Goal: Transaction & Acquisition: Purchase product/service

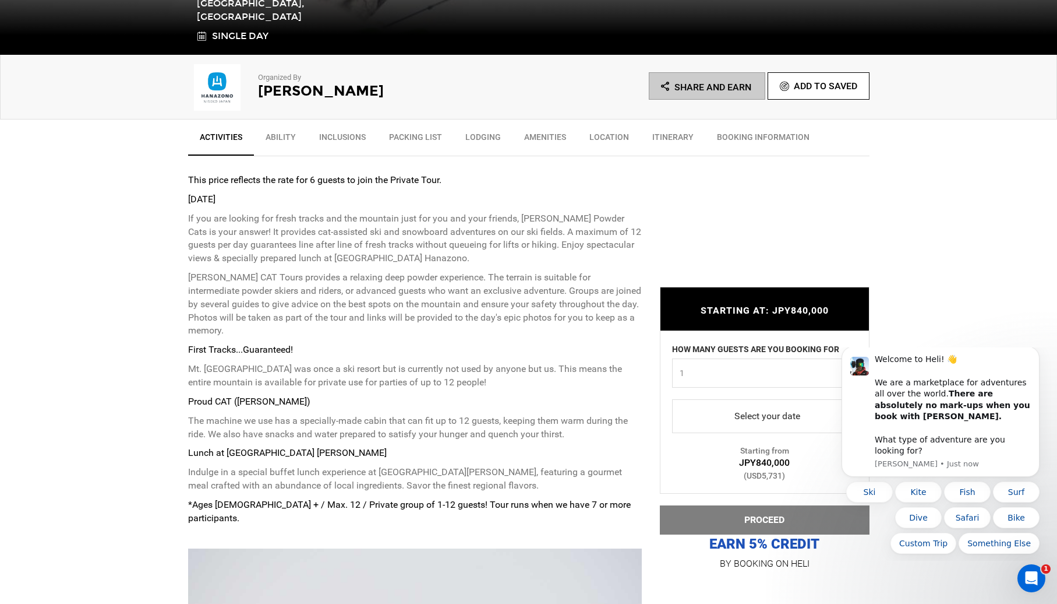
scroll to position [418, 0]
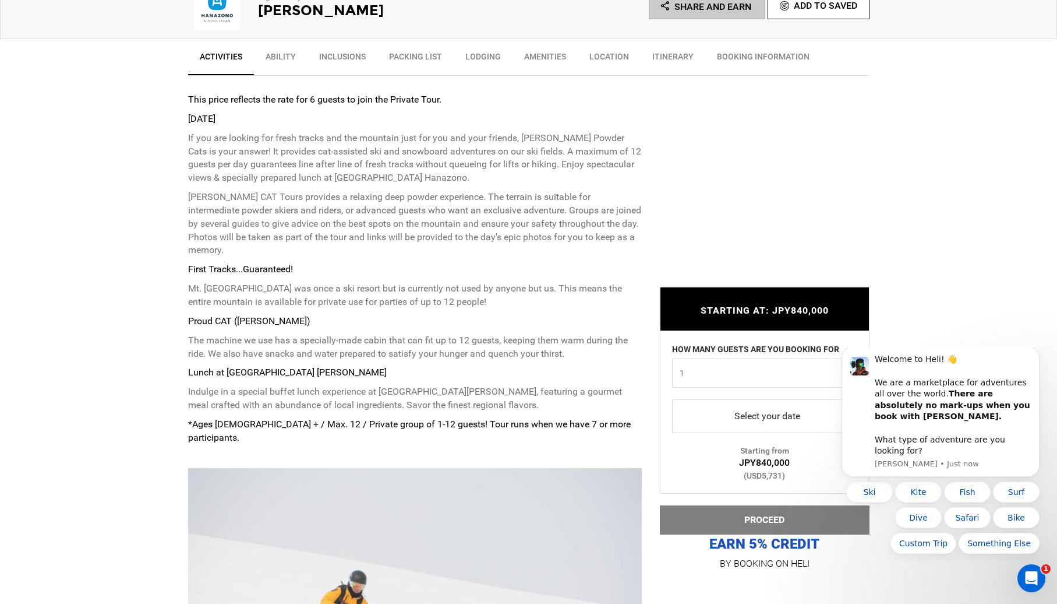
click at [747, 373] on span "1" at bounding box center [761, 373] width 163 height 12
click at [702, 463] on link "6" at bounding box center [765, 467] width 184 height 21
select select "6"
click at [753, 417] on span "select" at bounding box center [765, 416] width 167 height 19
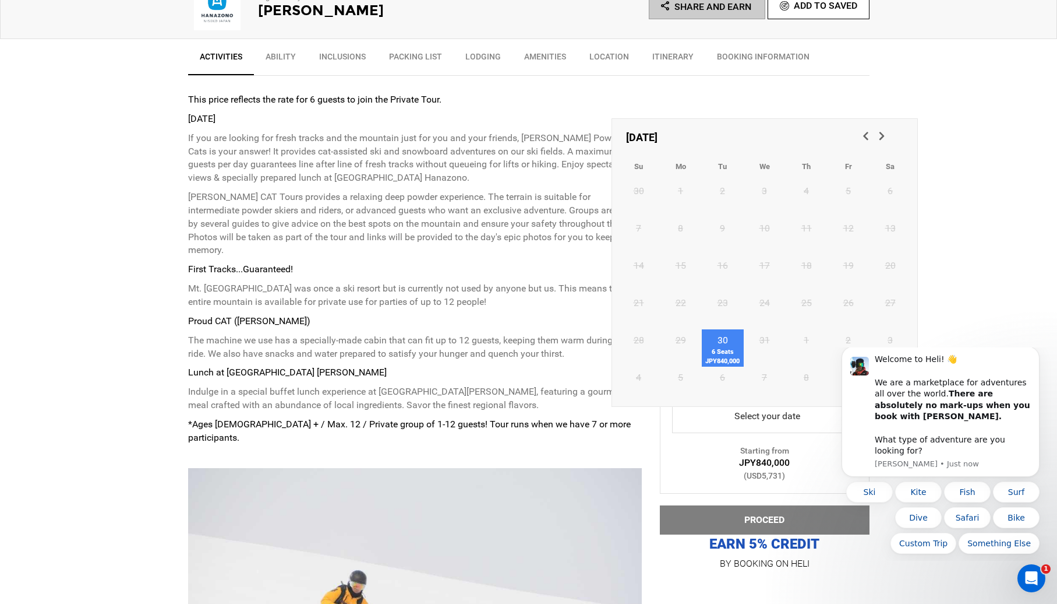
click at [727, 337] on link "30 6 Seats JPY840,000" at bounding box center [723, 347] width 42 height 37
type input "[DATE]"
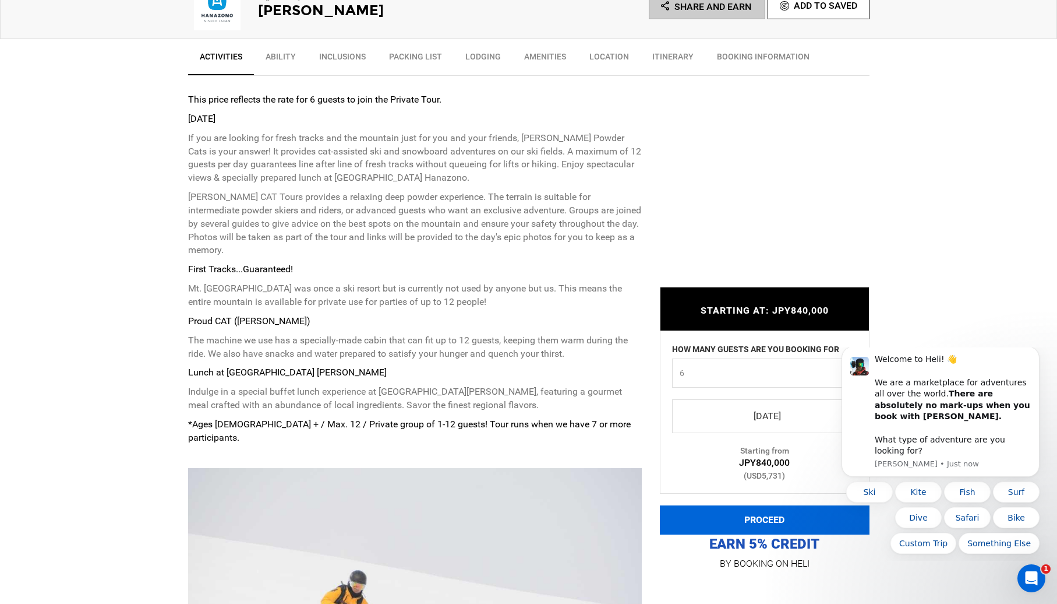
click at [733, 514] on button "PROCEED" at bounding box center [765, 519] width 210 height 29
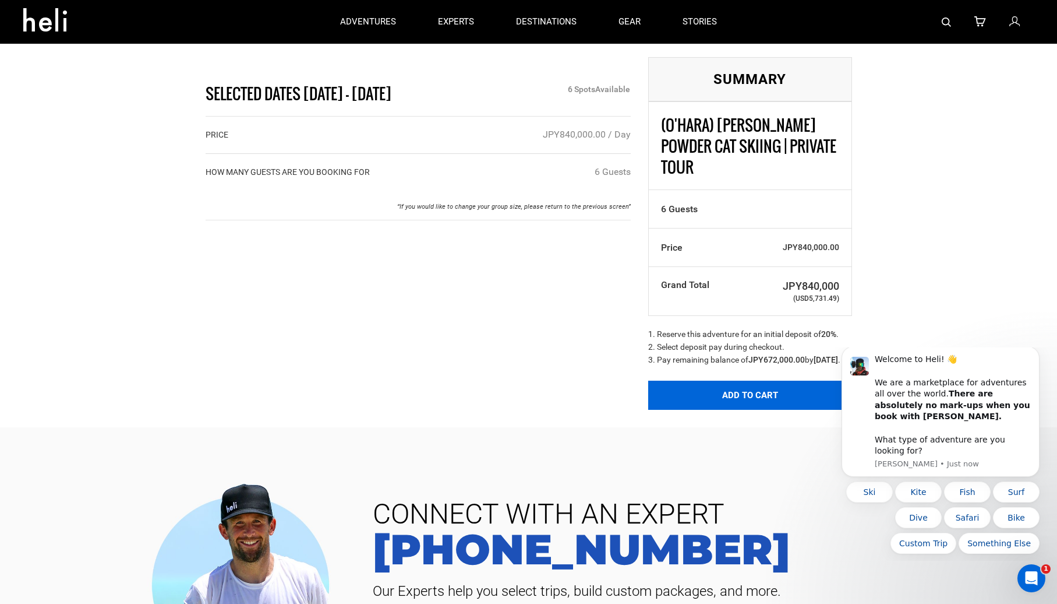
click at [694, 394] on button "Add to Cart" at bounding box center [750, 394] width 204 height 29
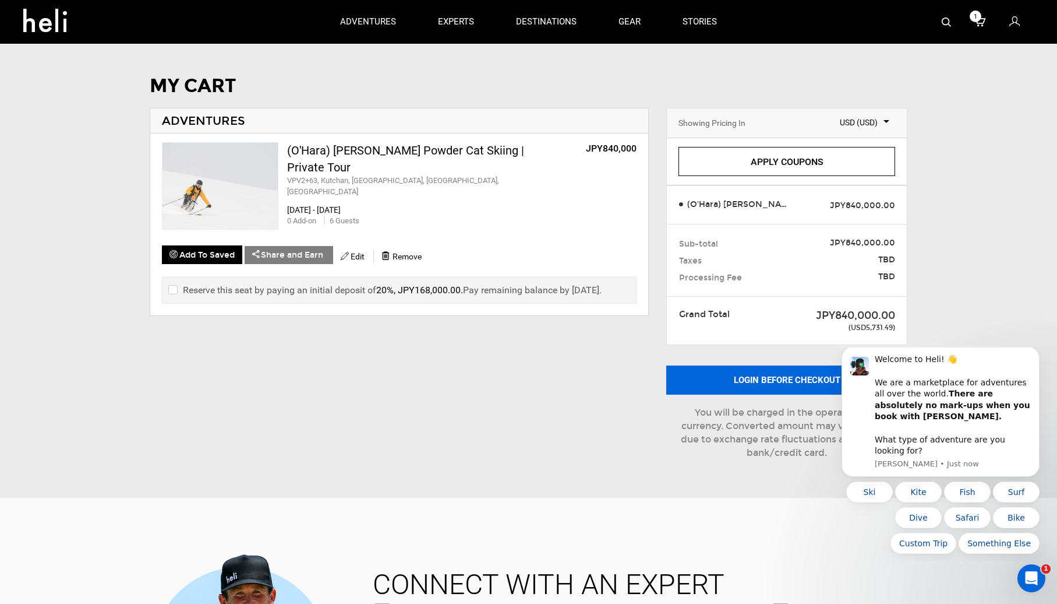
click at [768, 378] on button "Login before checkout" at bounding box center [787, 379] width 241 height 29
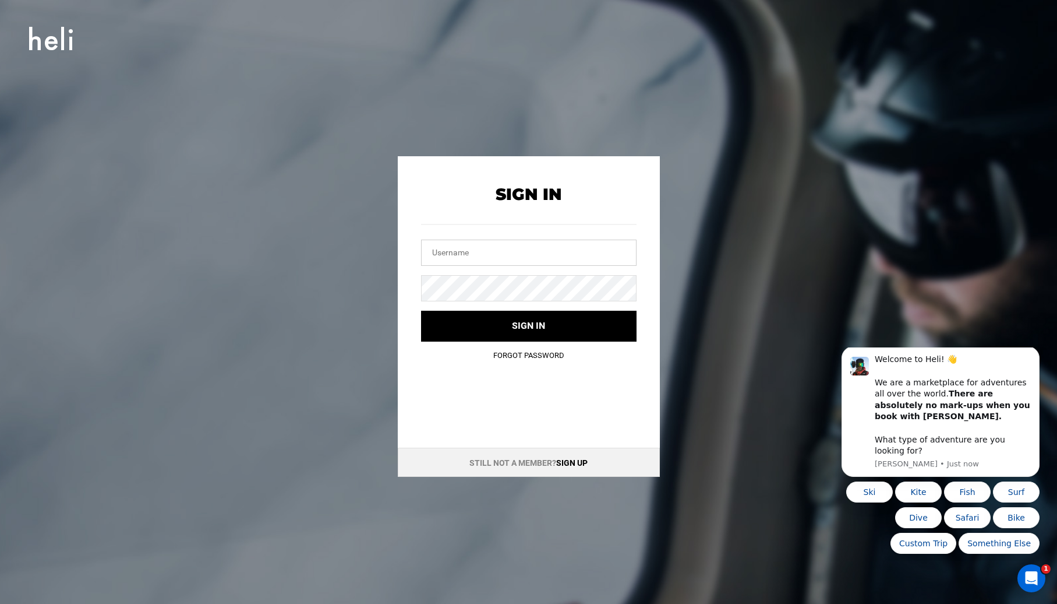
click at [553, 258] on input "text" at bounding box center [529, 252] width 216 height 26
type input "[PERSON_NAME][EMAIL_ADDRESS][DOMAIN_NAME]"
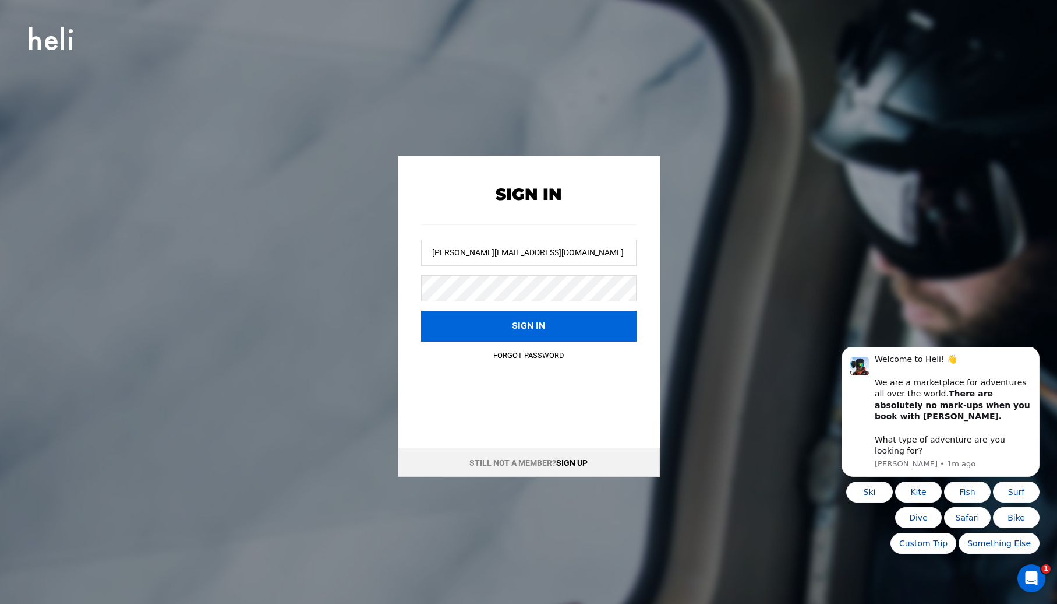
click at [445, 323] on button "Sign in" at bounding box center [529, 326] width 216 height 31
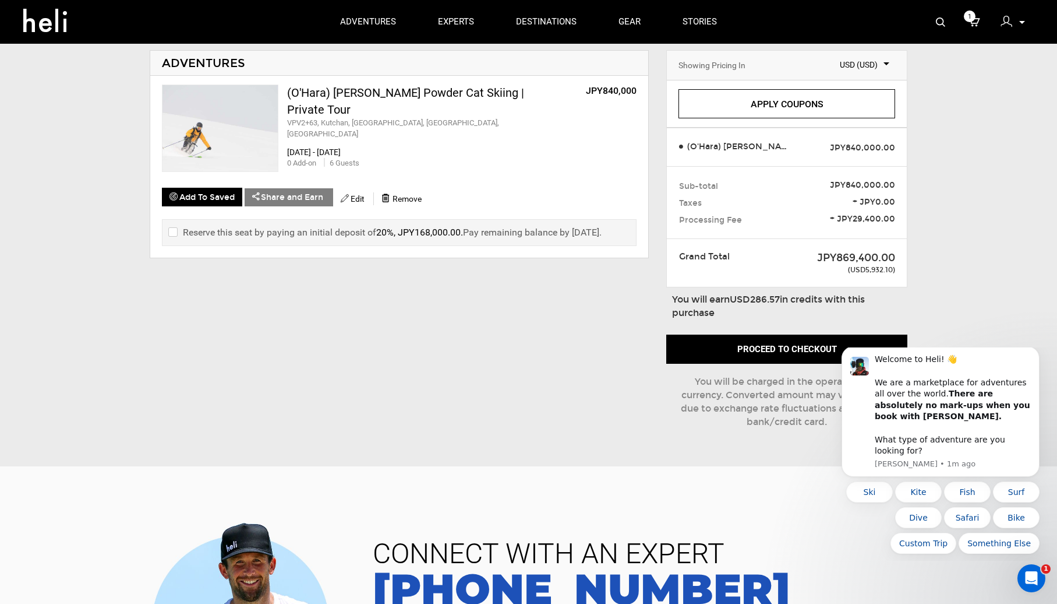
scroll to position [73, 0]
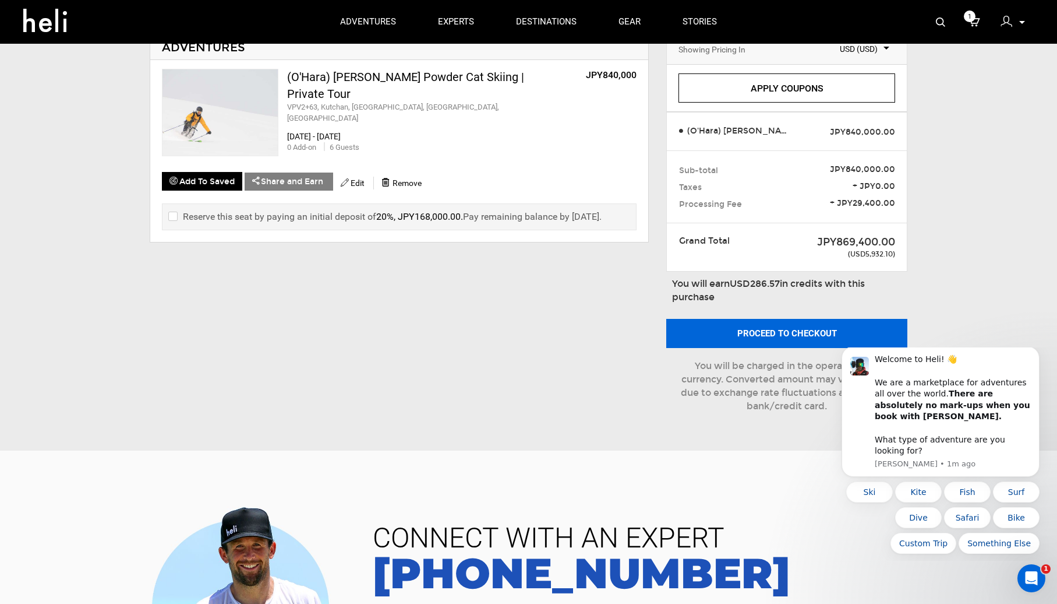
click at [781, 335] on button "Proceed to checkout" at bounding box center [787, 333] width 241 height 29
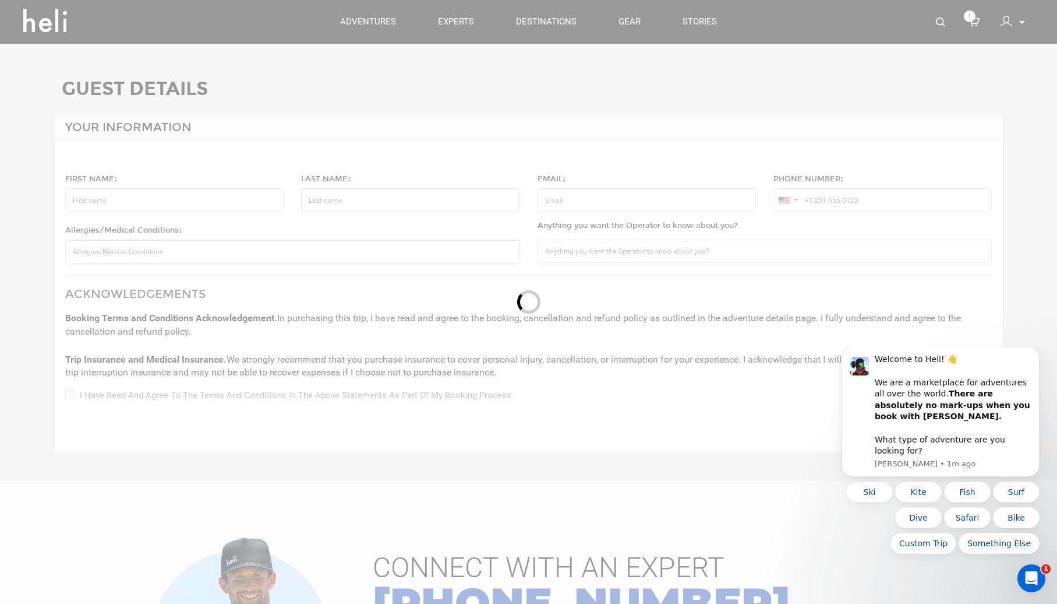
type input "[PERSON_NAME]"
type input "[PERSON_NAME][EMAIL_ADDRESS][DOMAIN_NAME]"
type input "[PHONE_NUMBER]"
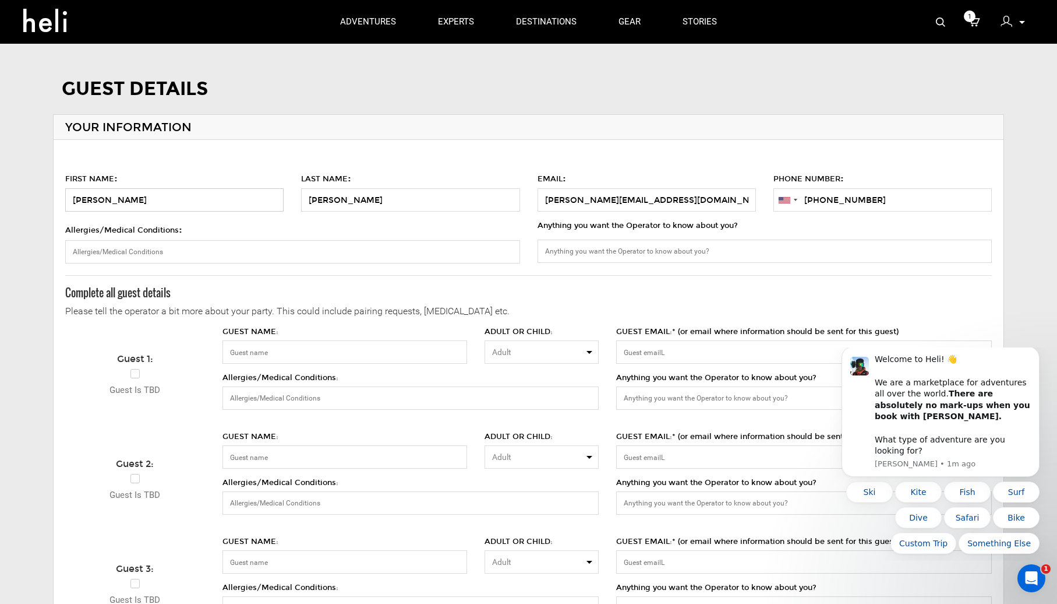
drag, startPoint x: 93, startPoint y: 199, endPoint x: 44, endPoint y: 194, distance: 48.6
click at [45, 194] on div "FIRST NAME : [PERSON_NAME] LAST NAME : [PERSON_NAME] EMAIL : [PERSON_NAME][EMAI…" at bounding box center [529, 163] width 968 height 97
type input "Dara"
type input "O'Hara"
drag, startPoint x: 880, startPoint y: 197, endPoint x: 894, endPoint y: 198, distance: 14.0
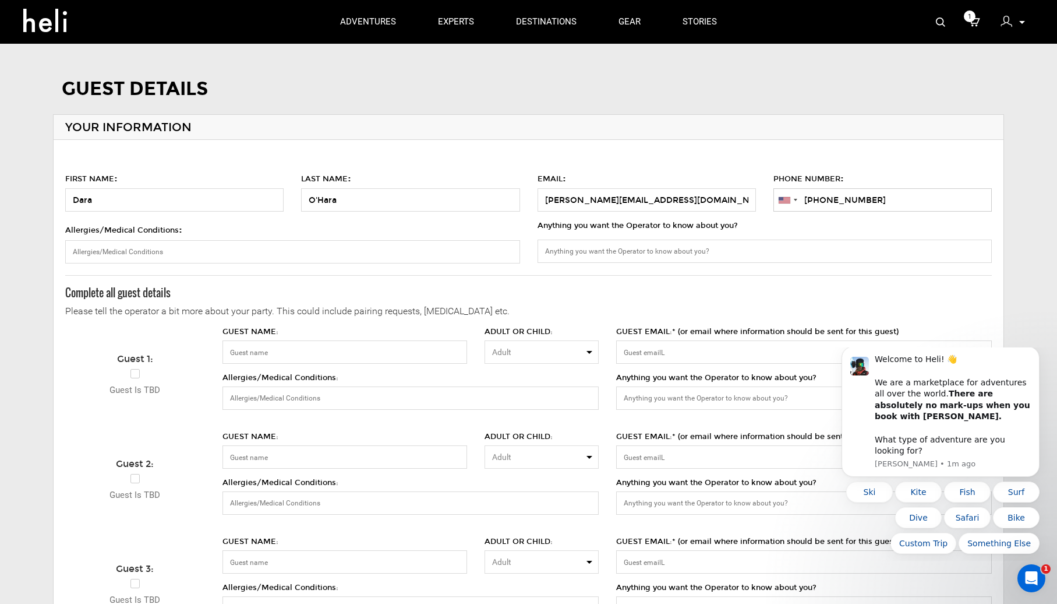
click at [894, 198] on input "[PHONE_NUMBER]" at bounding box center [883, 199] width 218 height 23
type input "[PHONE_NUMBER]"
click at [415, 245] on input "Allergies/Medical Conditions :" at bounding box center [292, 251] width 455 height 23
type input "hazelnut allergy"
click at [371, 350] on input "GUEST NAME:" at bounding box center [345, 351] width 245 height 23
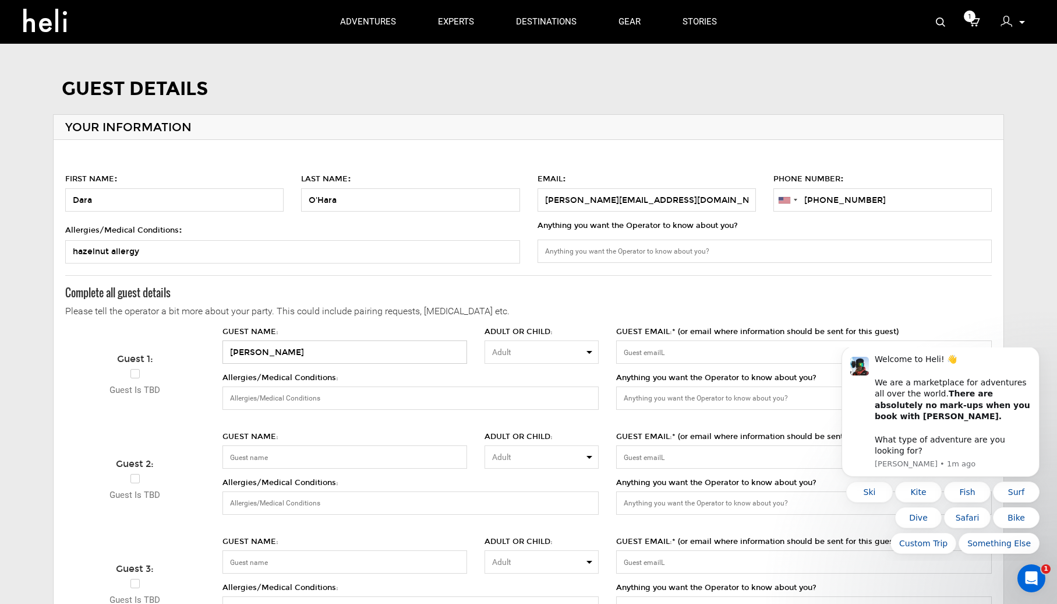
type input "[PERSON_NAME]"
drag, startPoint x: 680, startPoint y: 201, endPoint x: 531, endPoint y: 196, distance: 148.7
click at [531, 196] on label "EMAIL : [PERSON_NAME][EMAIL_ADDRESS][DOMAIN_NAME]" at bounding box center [647, 190] width 236 height 43
click at [677, 348] on input "GUEST EMAIL:* (or email where information should be sent for this guest)" at bounding box center [804, 351] width 376 height 23
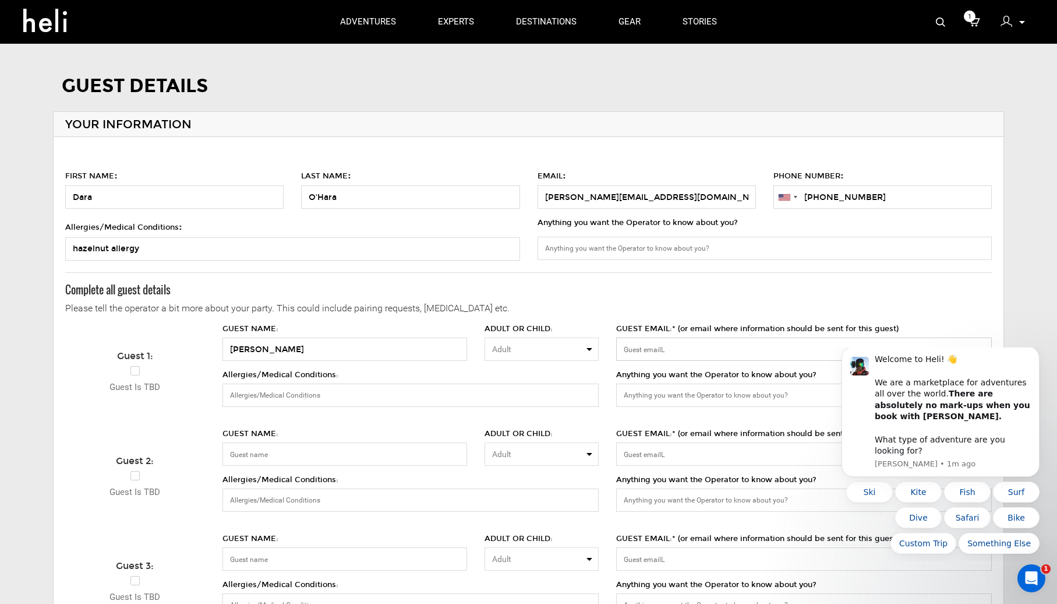
paste input "[PERSON_NAME][EMAIL_ADDRESS][DOMAIN_NAME]"
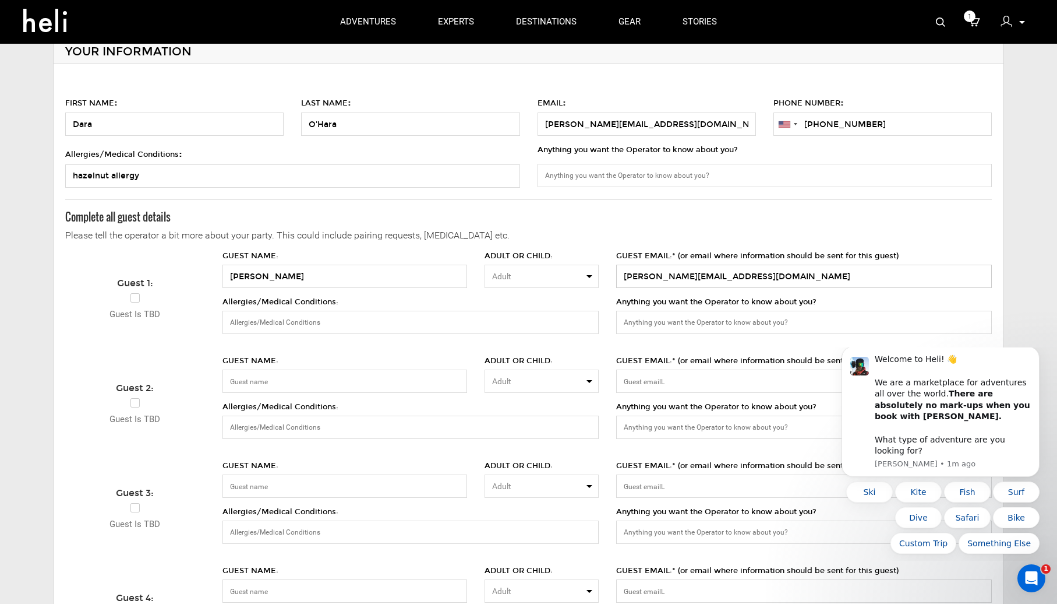
scroll to position [94, 0]
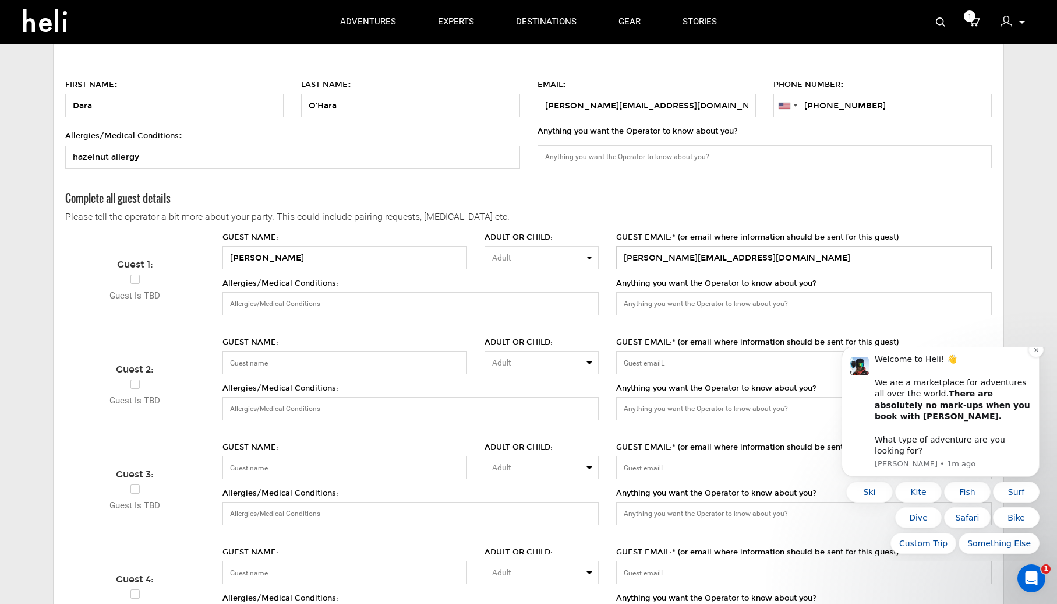
type input "[PERSON_NAME][EMAIL_ADDRESS][DOMAIN_NAME]"
click at [332, 361] on input "GUEST NAME:" at bounding box center [345, 362] width 245 height 23
type input "[PERSON_NAME]"
click at [670, 359] on input "GUEST EMAIL:* (or email where information should be sent for this guest)" at bounding box center [804, 362] width 376 height 23
paste input "[PERSON_NAME][EMAIL_ADDRESS][DOMAIN_NAME]"
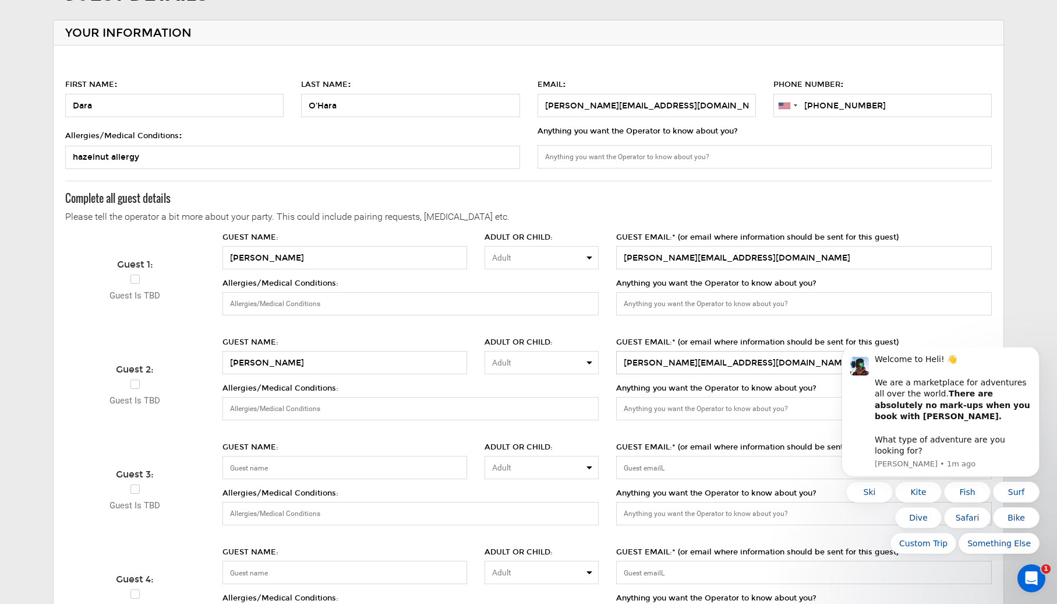
scroll to position [260, 0]
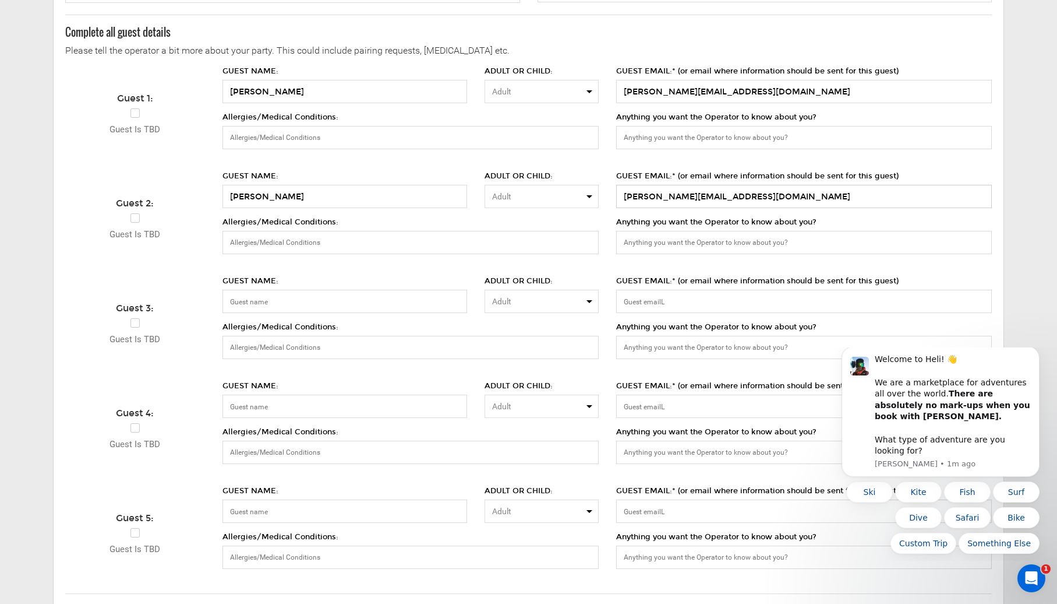
type input "[PERSON_NAME][EMAIL_ADDRESS][DOMAIN_NAME]"
click at [326, 301] on input "GUEST NAME:" at bounding box center [345, 301] width 245 height 23
type input "[PERSON_NAME]"
drag, startPoint x: 729, startPoint y: 294, endPoint x: 727, endPoint y: 301, distance: 7.2
click at [728, 297] on input "GUEST EMAIL:* (or email where information should be sent for this guest)" at bounding box center [804, 301] width 376 height 23
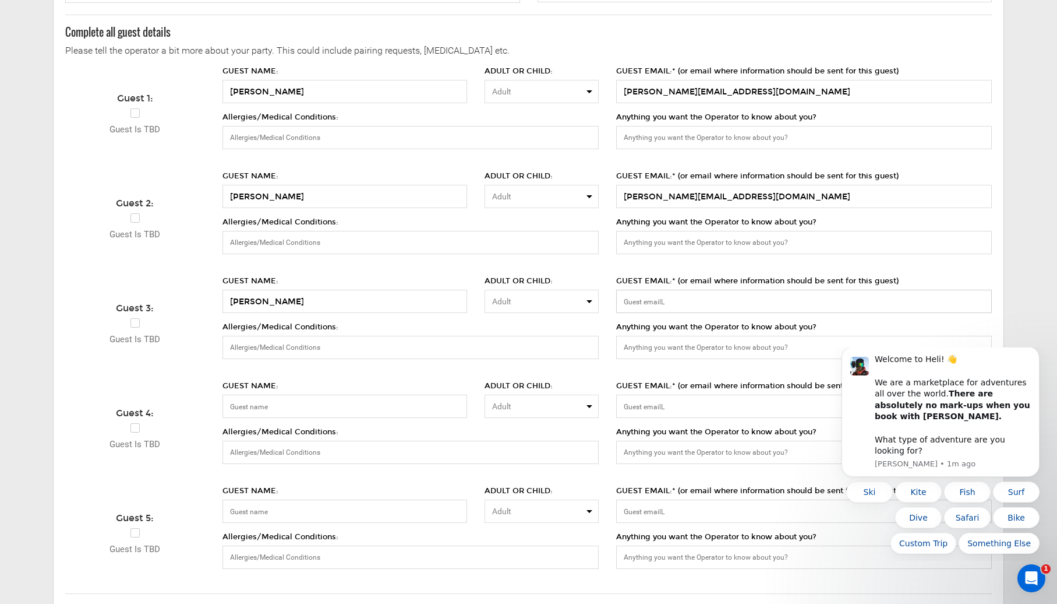
paste input "[PERSON_NAME][EMAIL_ADDRESS][DOMAIN_NAME]"
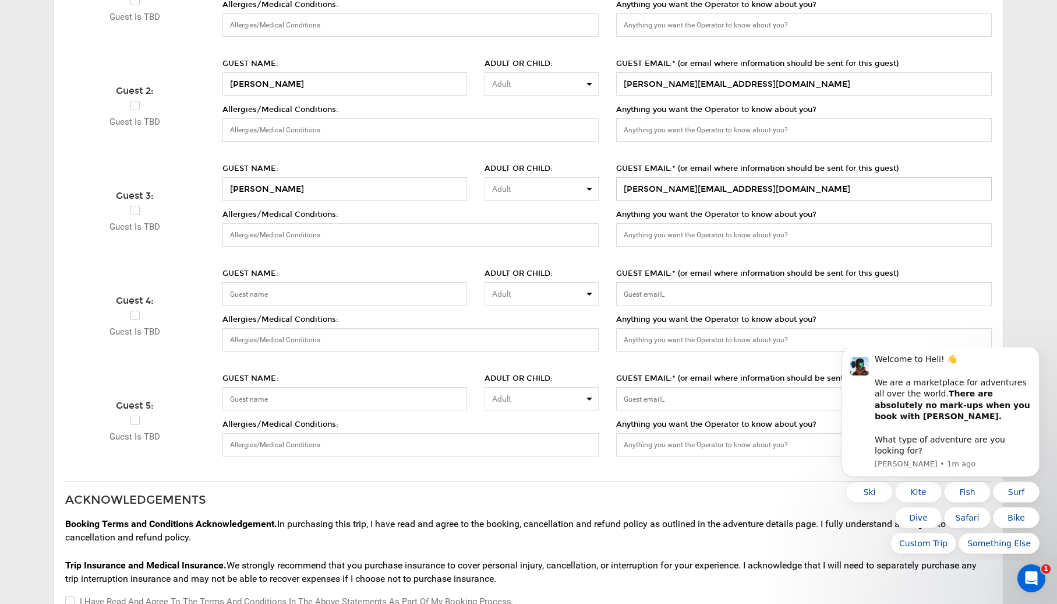
scroll to position [383, 0]
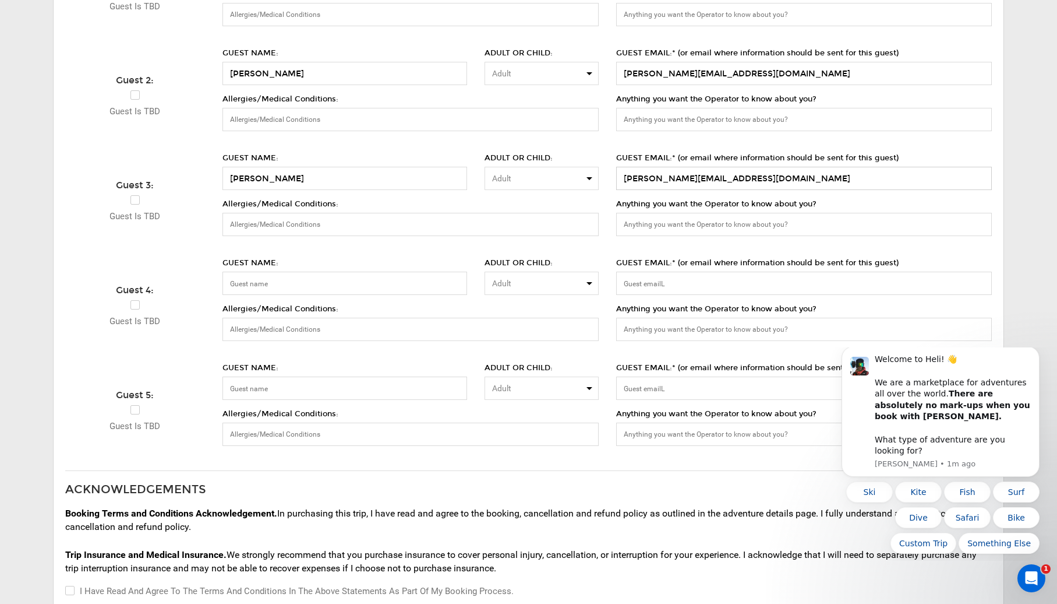
type input "[PERSON_NAME][EMAIL_ADDRESS][DOMAIN_NAME]"
click at [399, 284] on input "GUEST NAME:" at bounding box center [345, 282] width 245 height 23
type input "[PERSON_NAME]"
click at [662, 281] on input "GUEST EMAIL:* (or email where information should be sent for this guest)" at bounding box center [804, 282] width 376 height 23
paste input "[PERSON_NAME][EMAIL_ADDRESS][DOMAIN_NAME]"
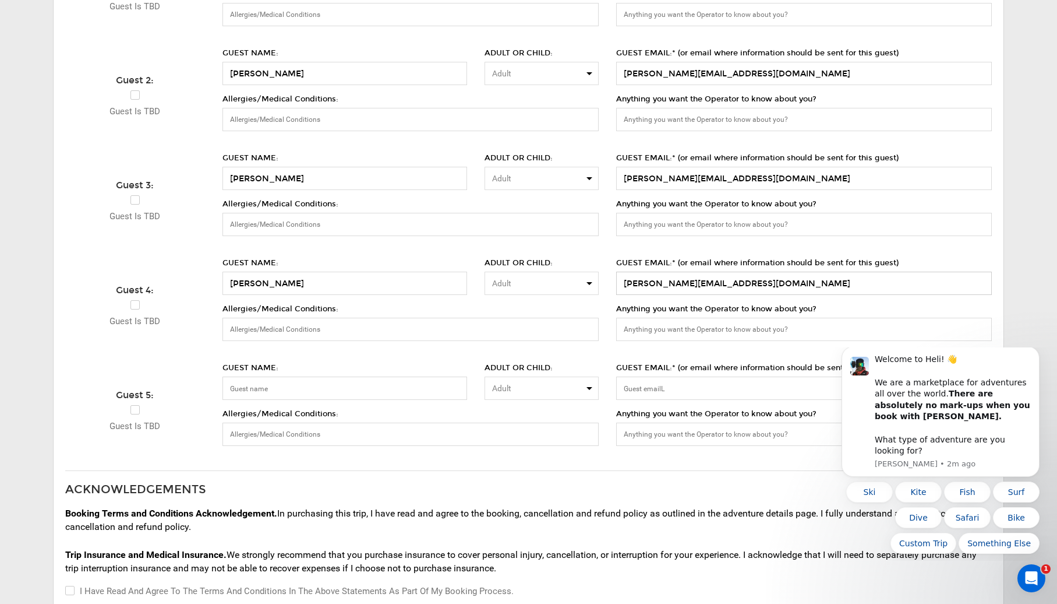
type input "[PERSON_NAME][EMAIL_ADDRESS][DOMAIN_NAME]"
click at [312, 387] on input "GUEST NAME:" at bounding box center [345, 387] width 245 height 23
type input "[PERSON_NAME]"
click at [646, 385] on input "GUEST EMAIL:* (or email where information should be sent for this guest)" at bounding box center [804, 387] width 376 height 23
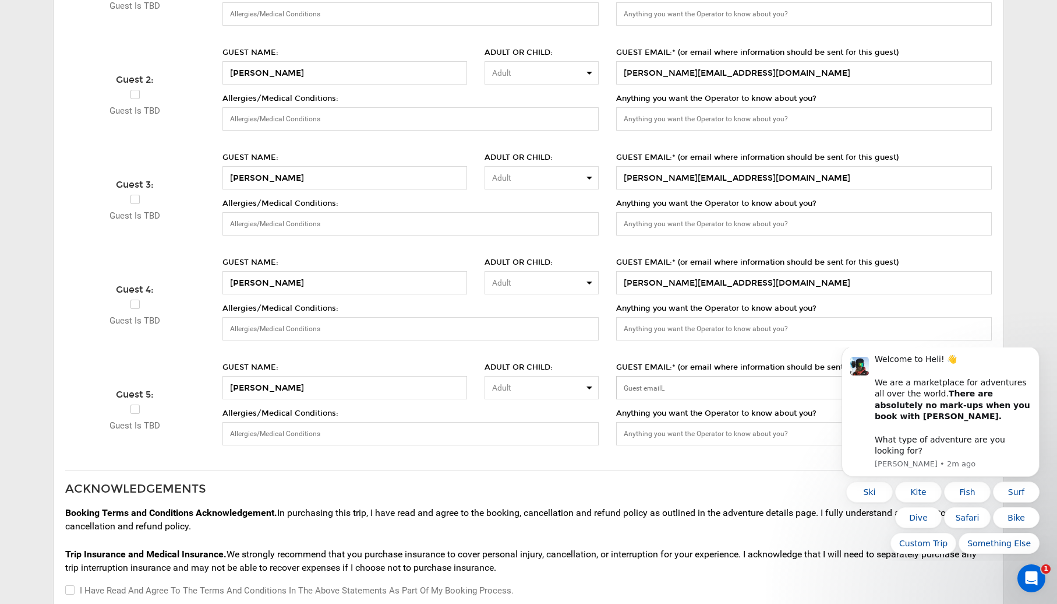
paste input "[PERSON_NAME][EMAIL_ADDRESS][DOMAIN_NAME]"
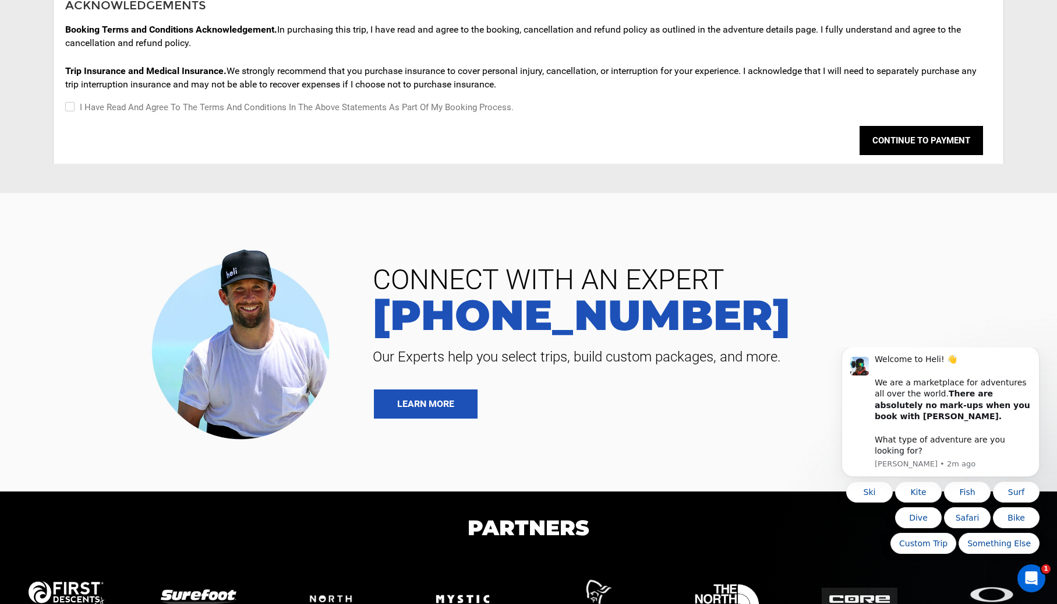
scroll to position [895, 0]
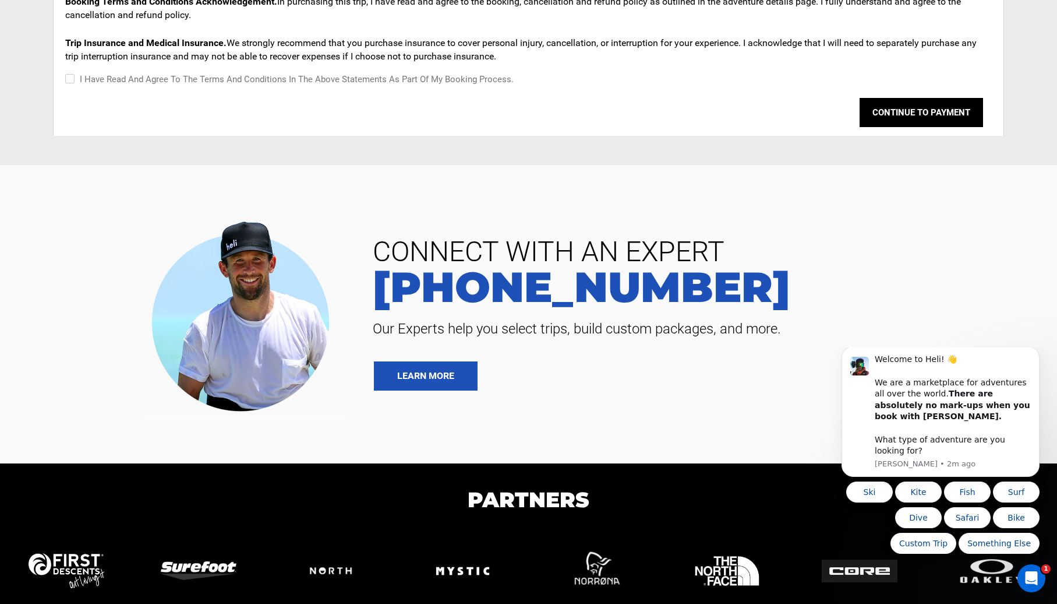
type input "[PERSON_NAME][EMAIL_ADDRESS][DOMAIN_NAME]"
click at [72, 78] on input "I have read and agree to the terms and conditions in the above statements as pa…" at bounding box center [69, 79] width 8 height 14
checkbox input "true"
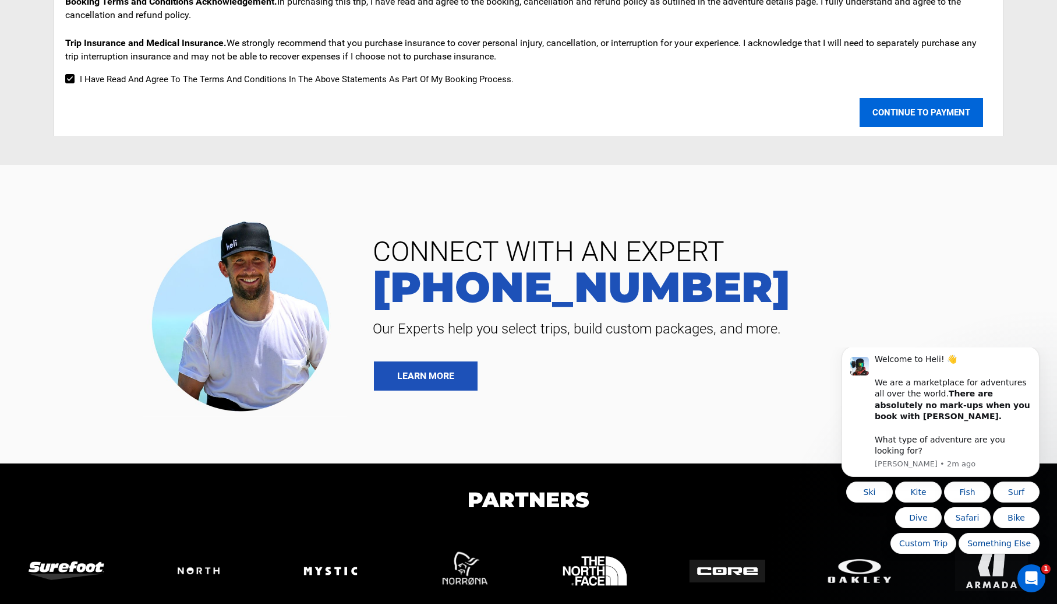
click at [938, 112] on button "CONTINUE TO PAYMENT" at bounding box center [922, 112] width 124 height 29
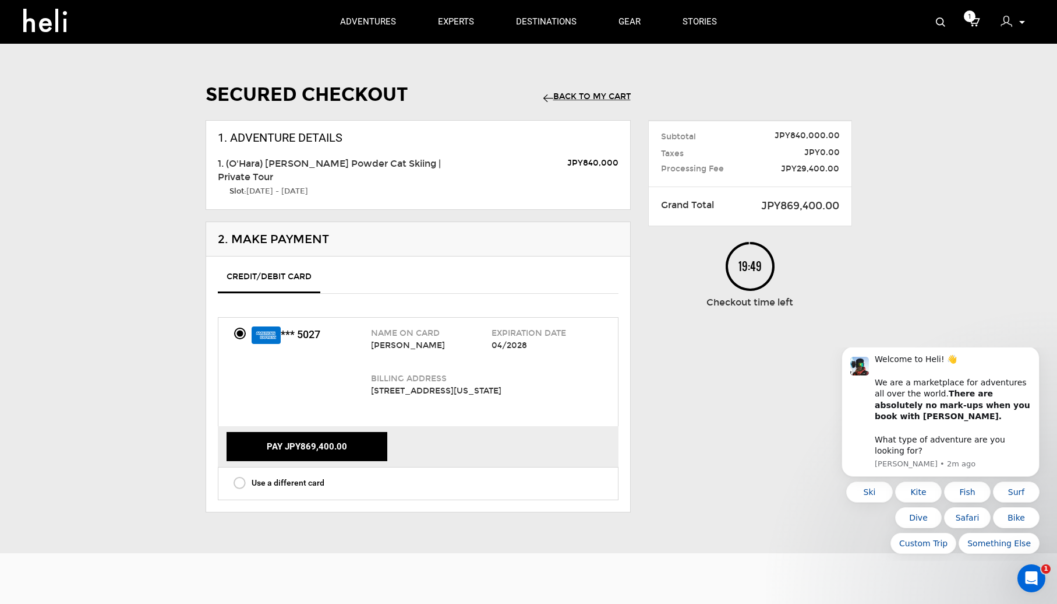
click at [307, 478] on span "Use a different card" at bounding box center [288, 482] width 73 height 9
click at [224, 475] on input "Use a different card" at bounding box center [220, 482] width 8 height 15
radio input "true"
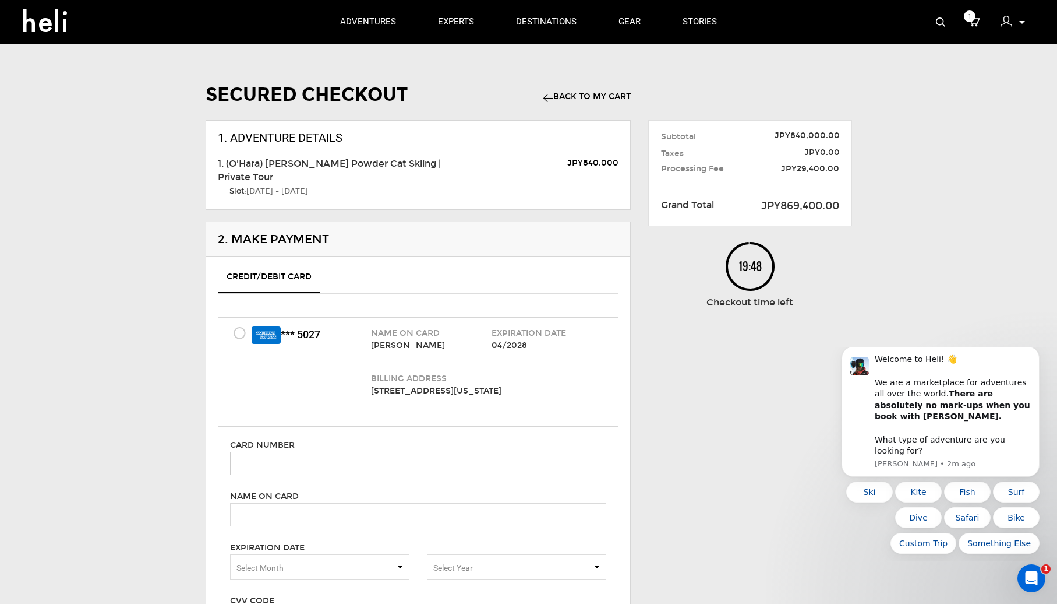
click at [302, 452] on input "text" at bounding box center [418, 463] width 376 height 23
paste input "[CREDIT_CARD_NUMBER]"
type input "[CREDIT_CARD_NUMBER]"
click at [285, 503] on input "text" at bounding box center [418, 514] width 376 height 23
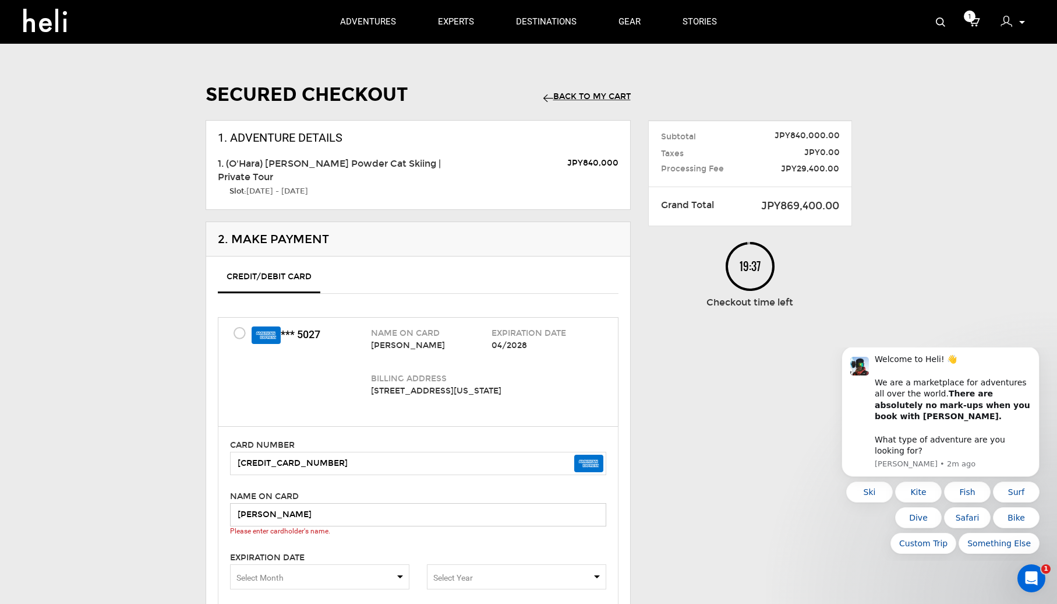
type input "[PERSON_NAME]"
click at [285, 565] on span "Select Month" at bounding box center [319, 576] width 179 height 25
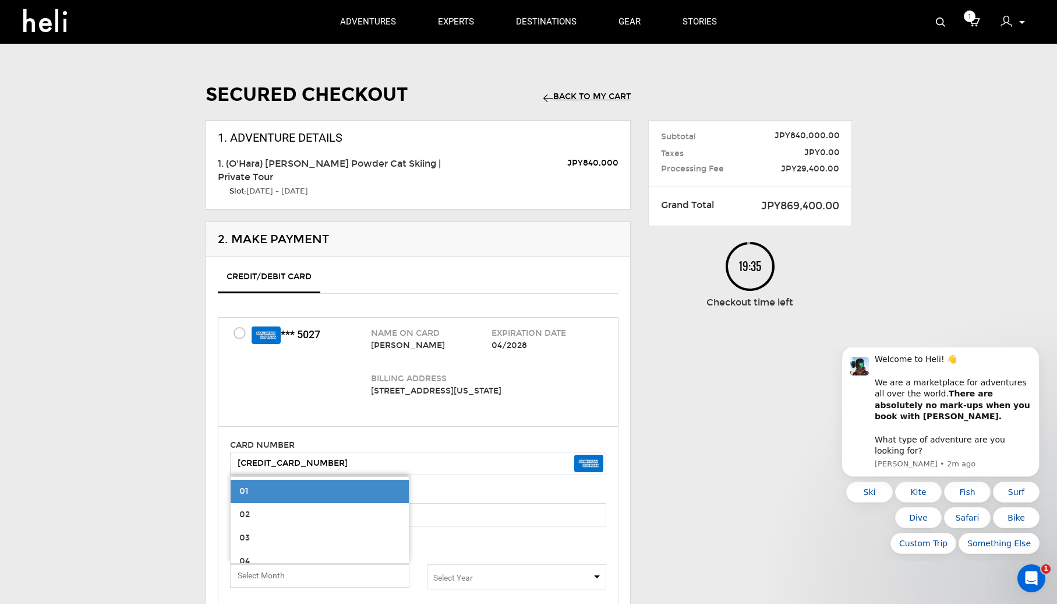
click at [305, 526] on span "03" at bounding box center [320, 537] width 178 height 23
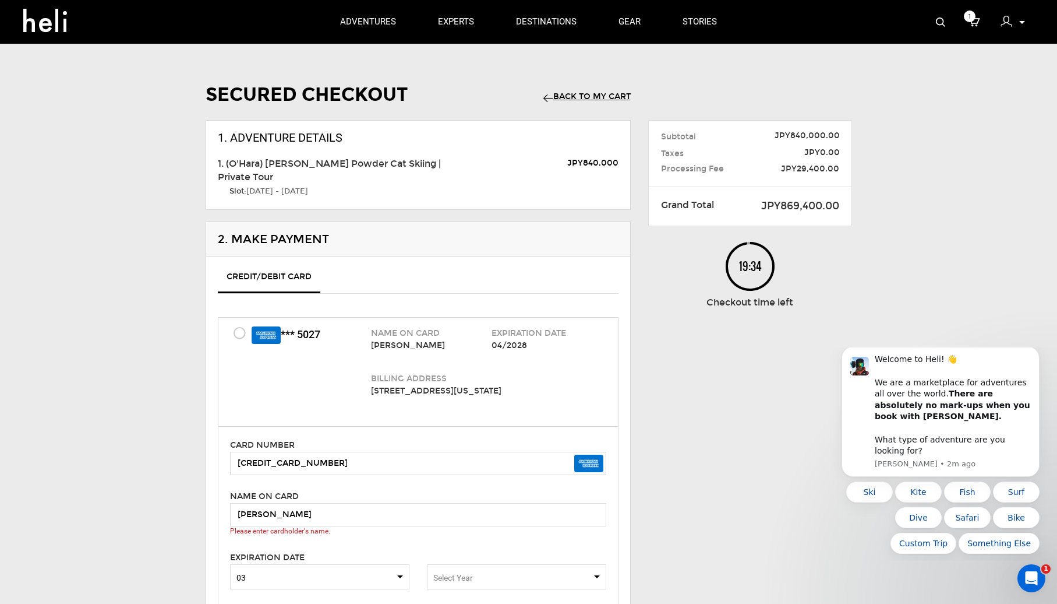
click at [468, 573] on span "Select Year" at bounding box center [453, 577] width 40 height 9
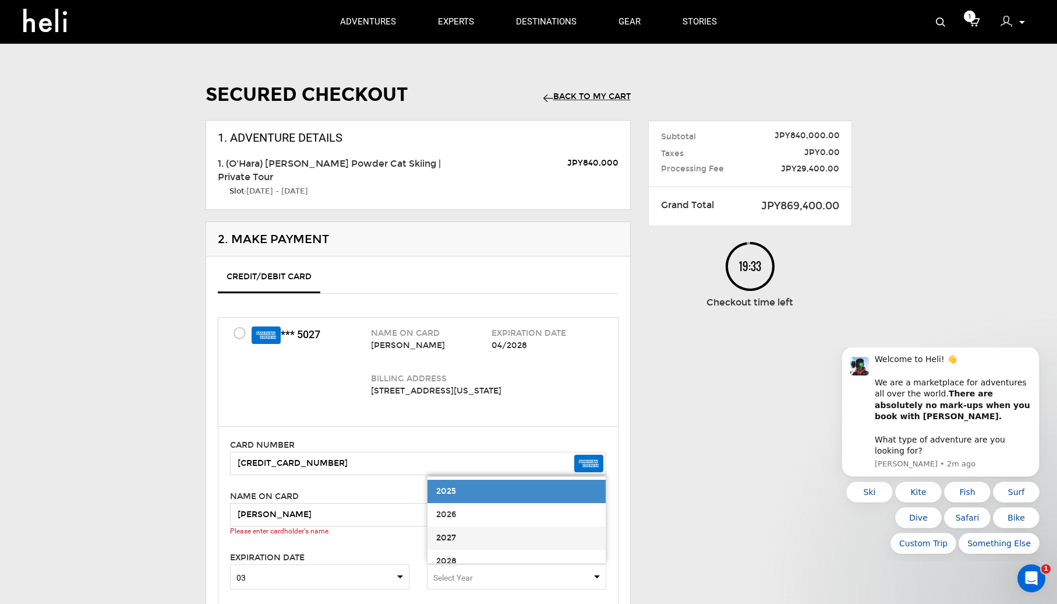
scroll to position [3, 0]
click at [482, 546] on span "2028" at bounding box center [517, 557] width 178 height 23
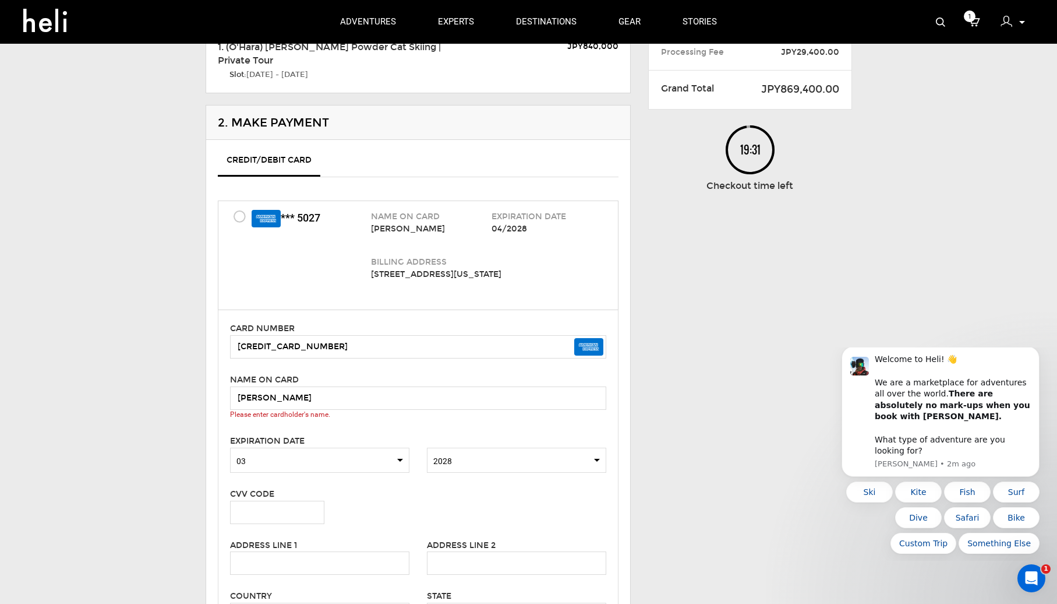
scroll to position [121, 0]
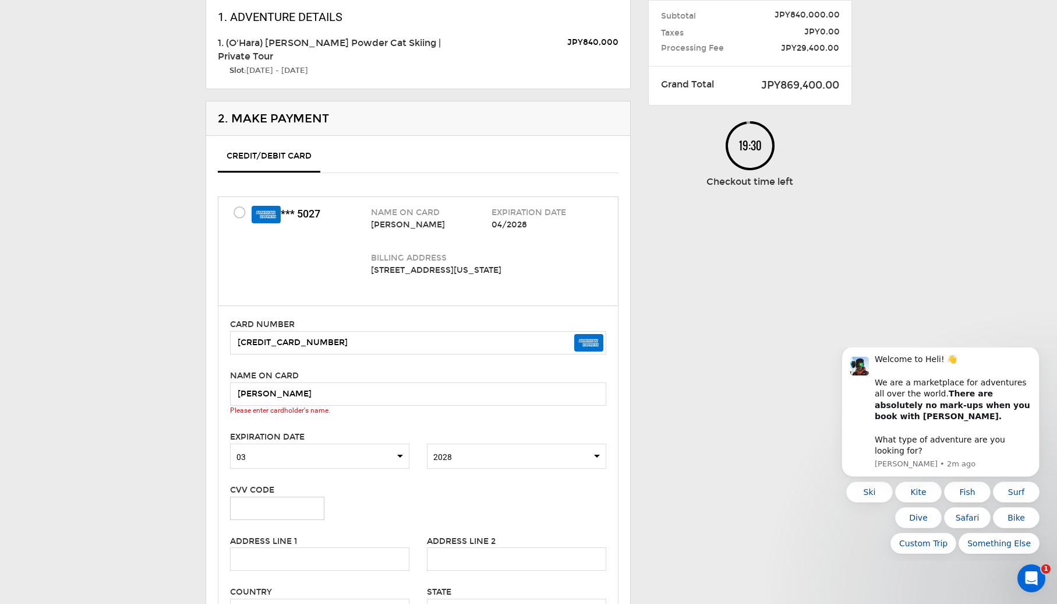
click at [290, 498] on input "text" at bounding box center [277, 507] width 94 height 23
type input "4307"
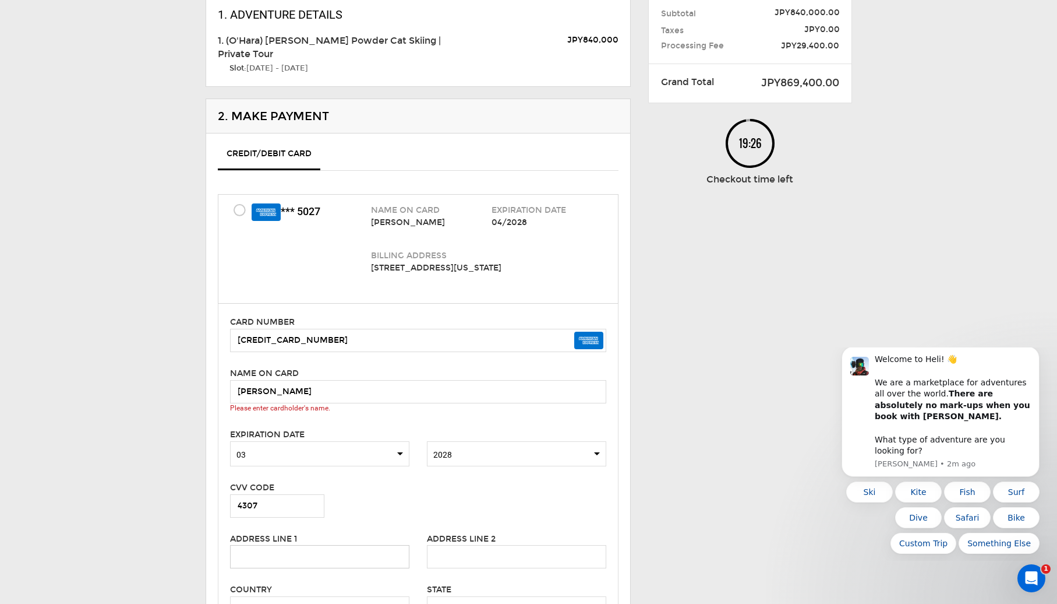
click at [292, 550] on input "text" at bounding box center [319, 556] width 179 height 23
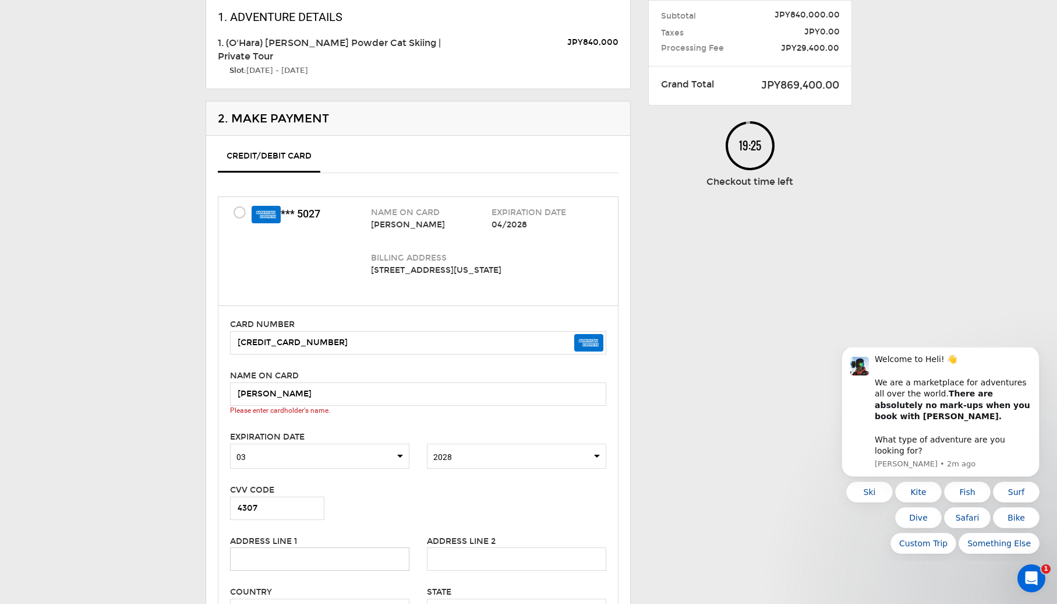
scroll to position [122, 0]
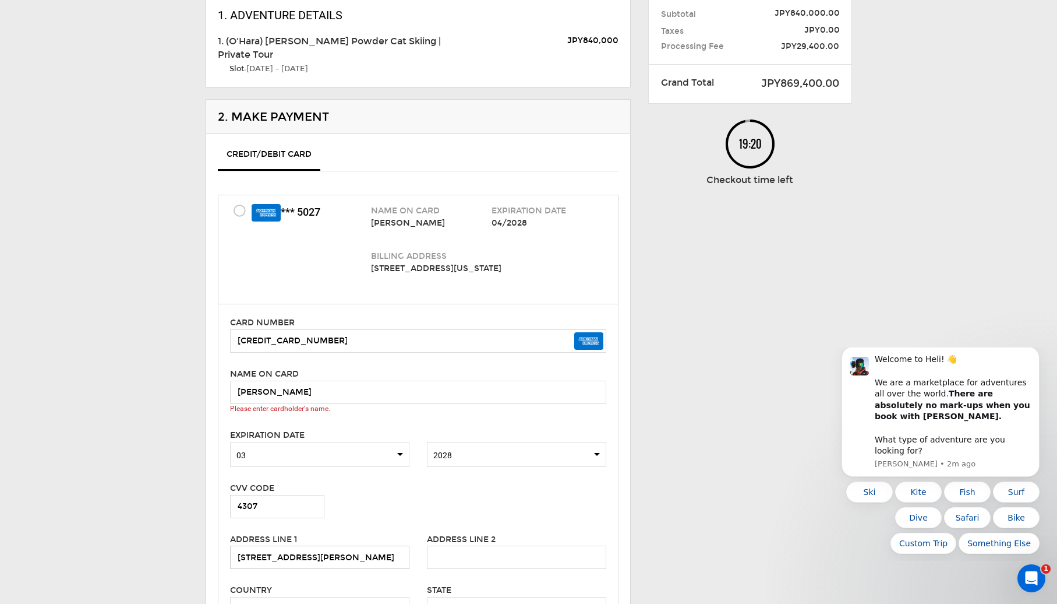
type input "[STREET_ADDRESS][PERSON_NAME]"
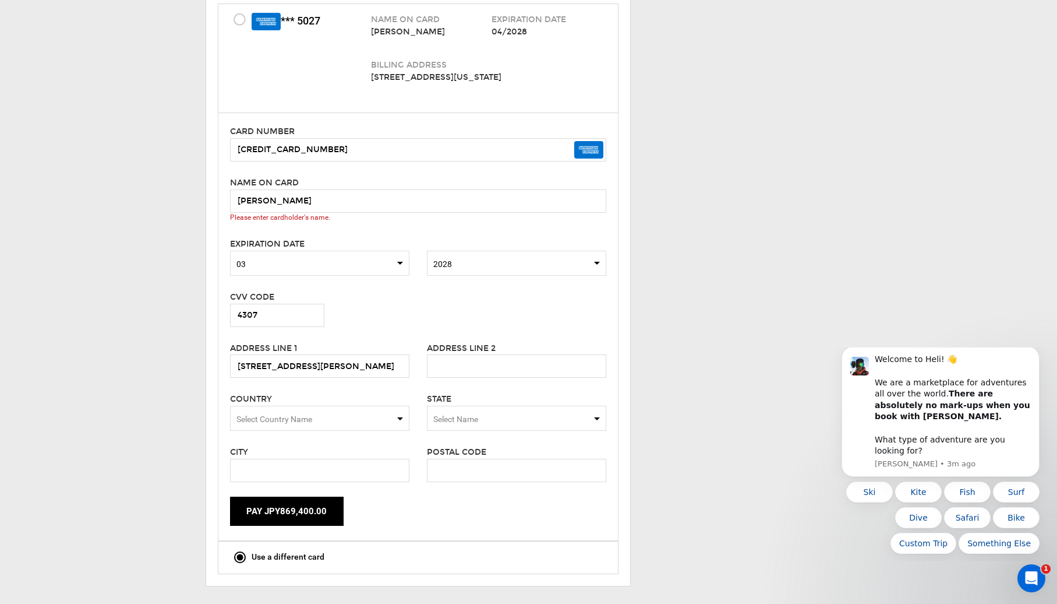
scroll to position [318, 0]
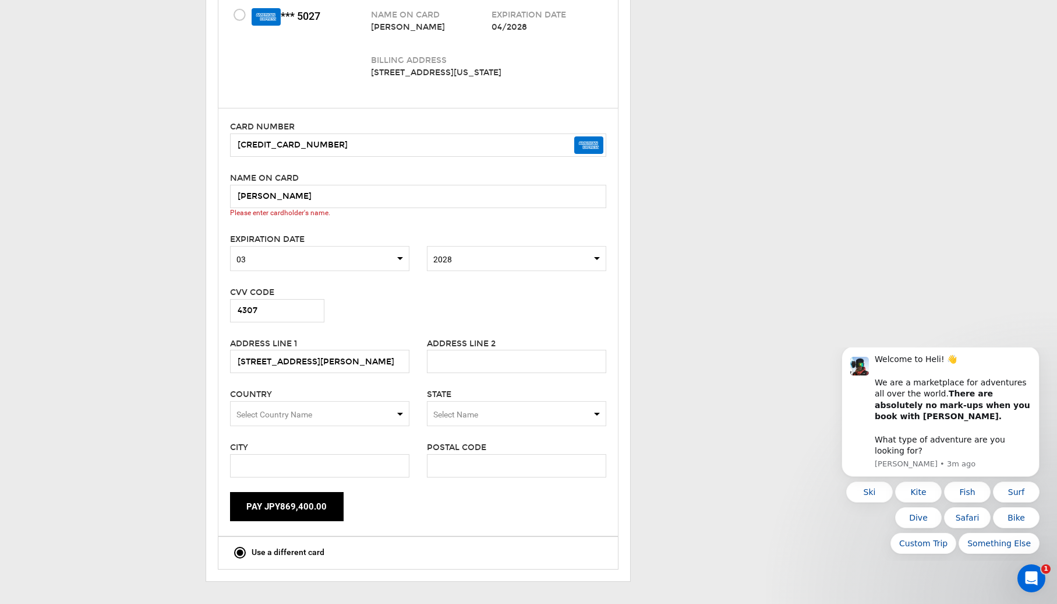
click at [280, 410] on span "Select Country Name" at bounding box center [275, 414] width 76 height 9
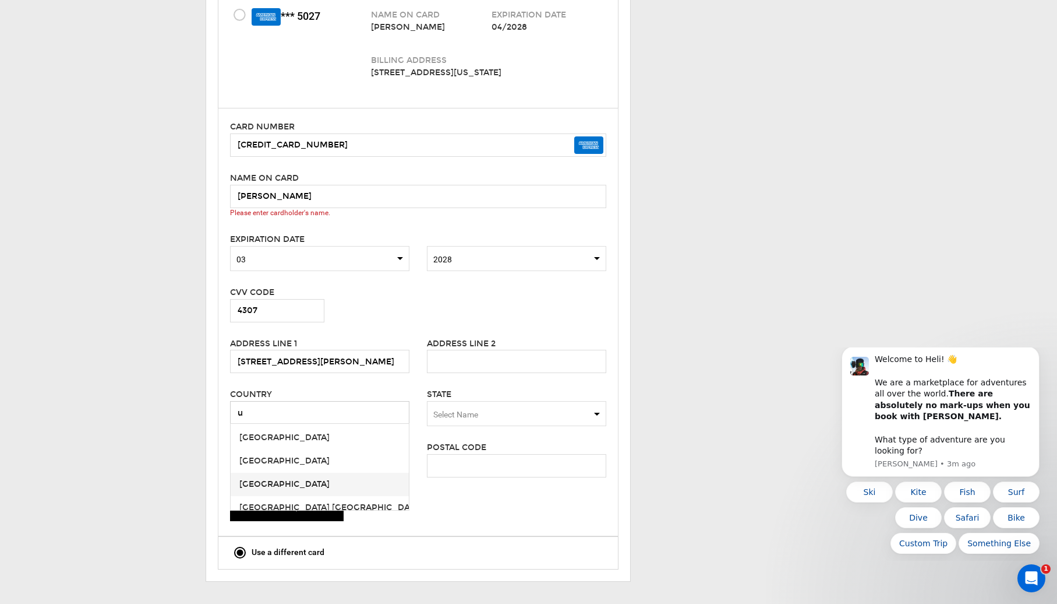
type input "u"
click at [318, 473] on span "[GEOGRAPHIC_DATA]" at bounding box center [320, 484] width 178 height 23
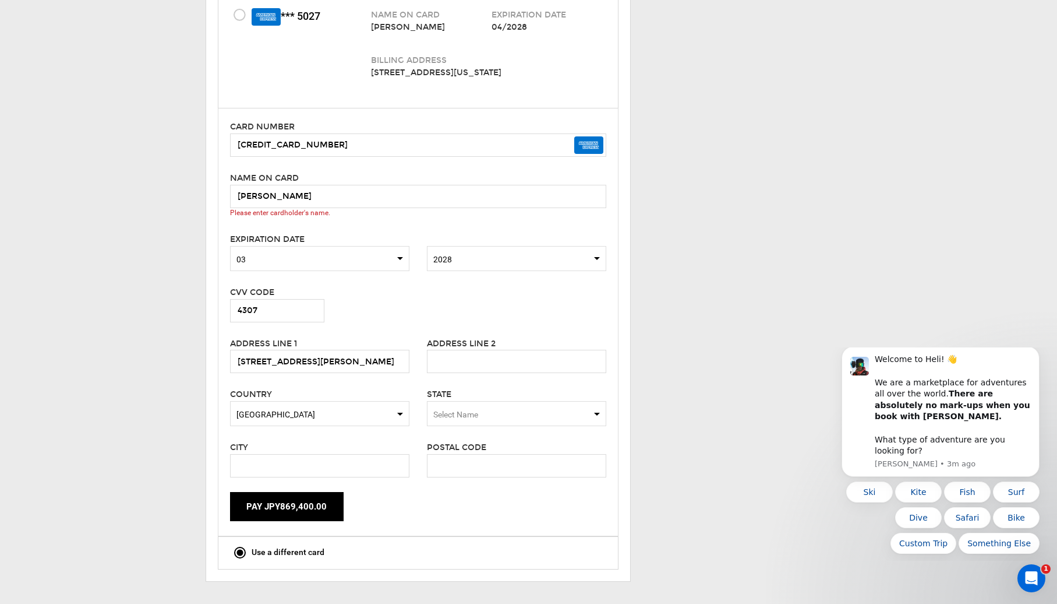
click at [495, 401] on span "Select Name" at bounding box center [516, 413] width 179 height 25
click at [457, 471] on div "[US_STATE]" at bounding box center [516, 477] width 161 height 12
click at [347, 454] on input "text" at bounding box center [319, 465] width 179 height 23
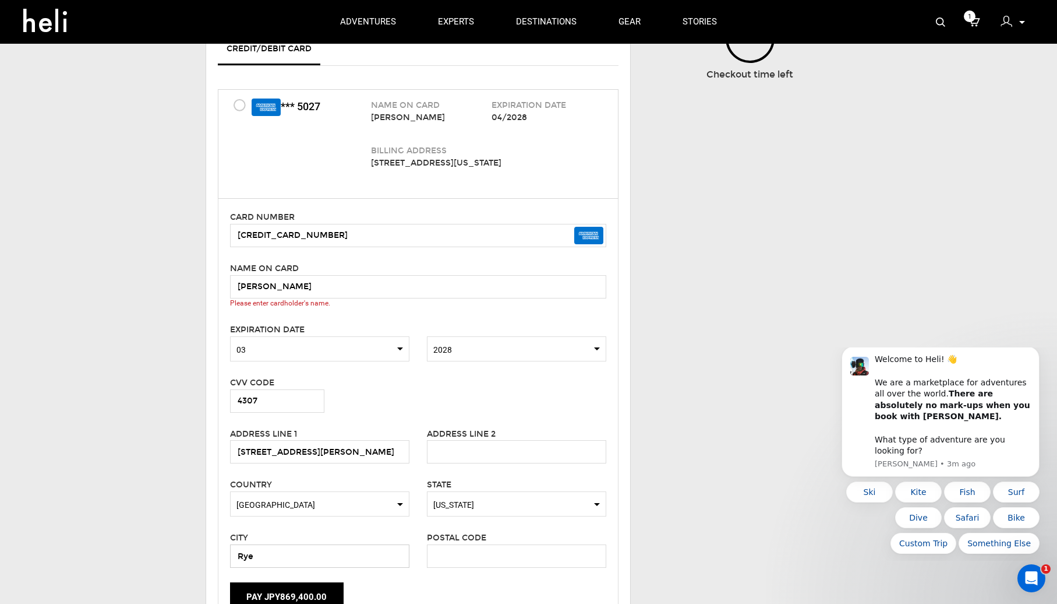
scroll to position [227, 0]
type input "Rye"
click at [340, 278] on input "[PERSON_NAME]" at bounding box center [418, 287] width 376 height 23
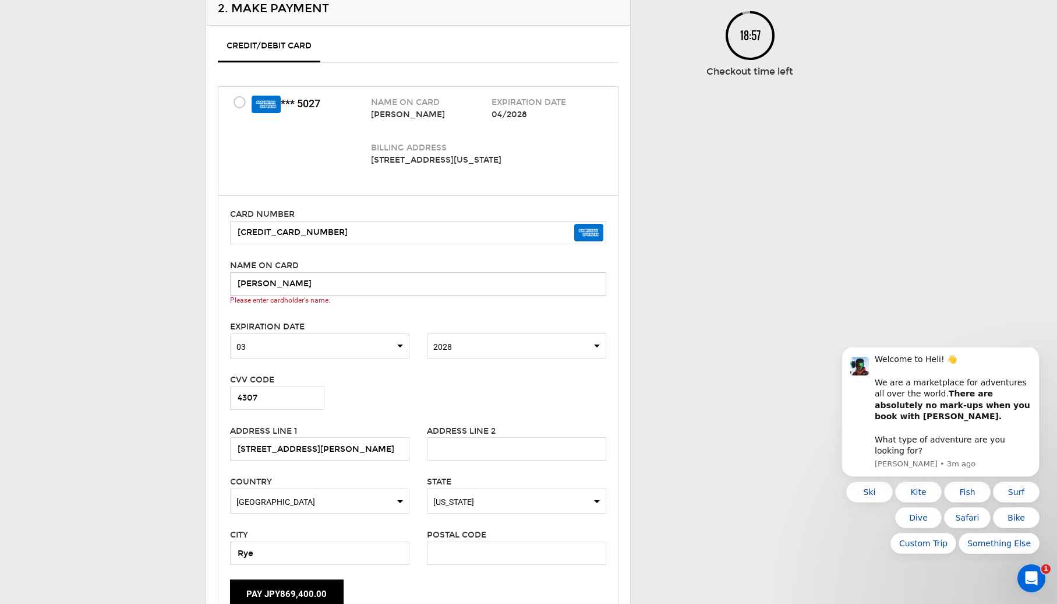
click at [269, 272] on input "[PERSON_NAME]" at bounding box center [418, 283] width 376 height 23
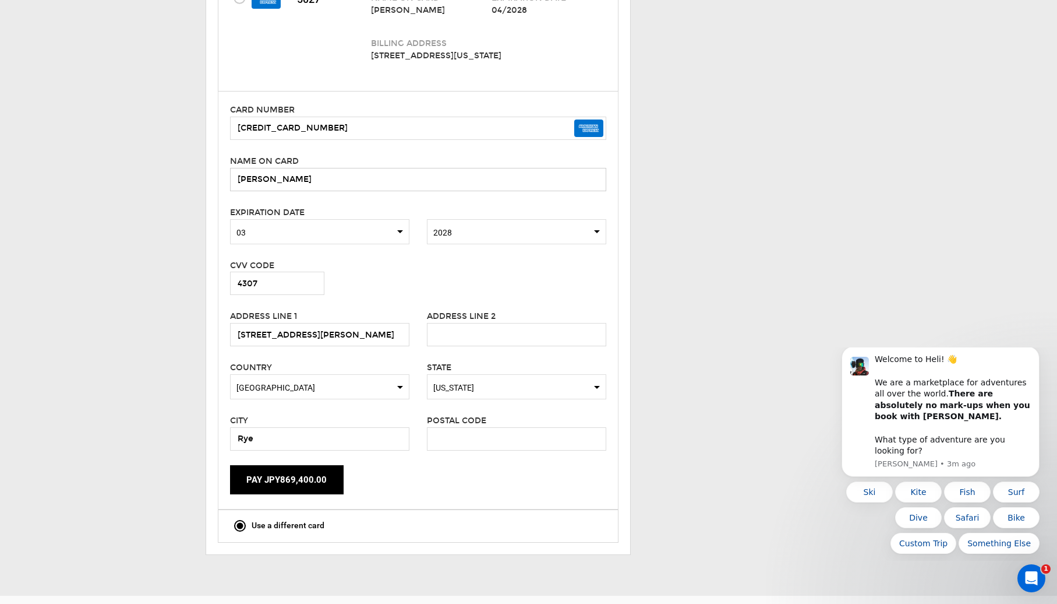
scroll to position [348, 0]
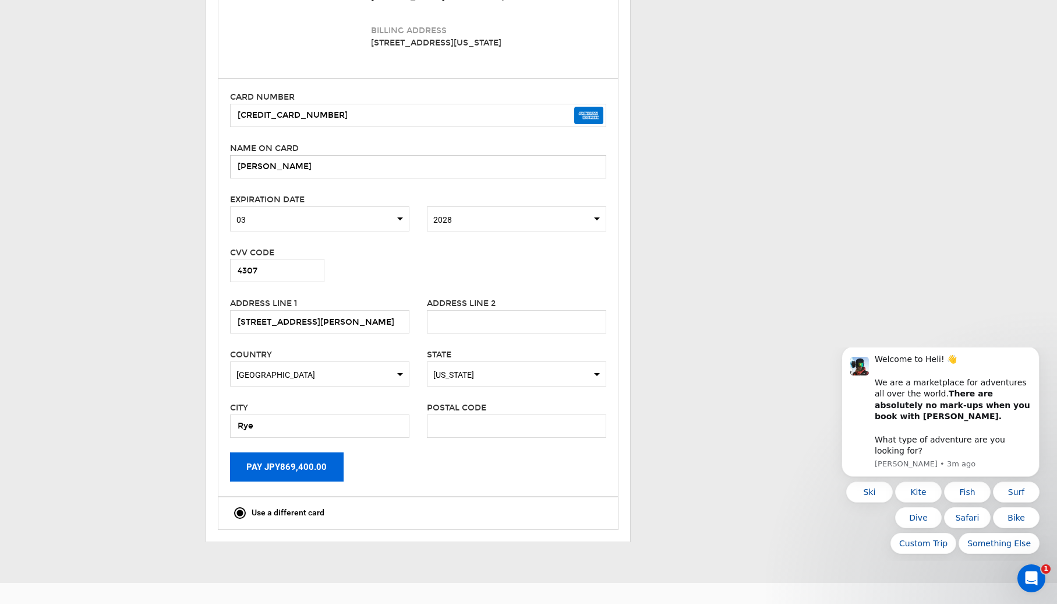
type input "[PERSON_NAME]"
click at [277, 453] on button "Pay JPY869,400.00" at bounding box center [287, 466] width 114 height 29
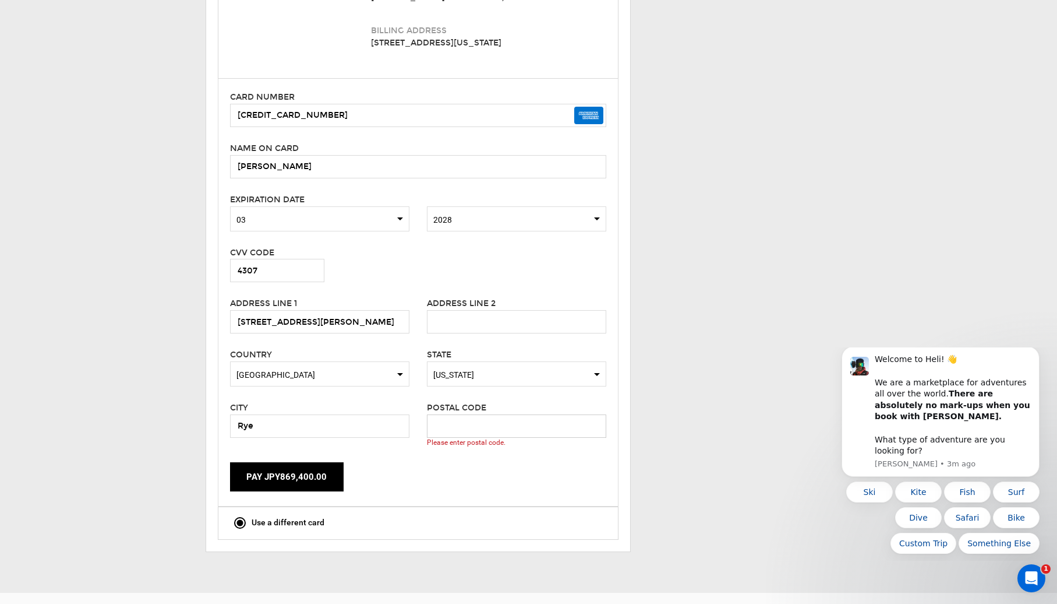
click at [471, 414] on input "text" at bounding box center [516, 425] width 179 height 23
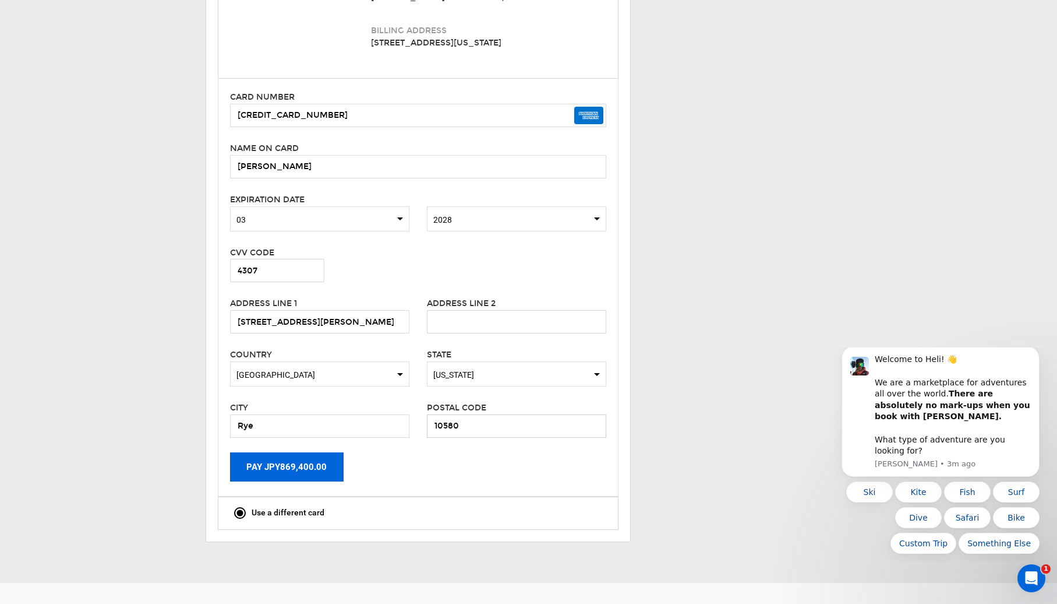
type input "10580"
click at [296, 456] on button "Pay JPY869,400.00" at bounding box center [287, 466] width 114 height 29
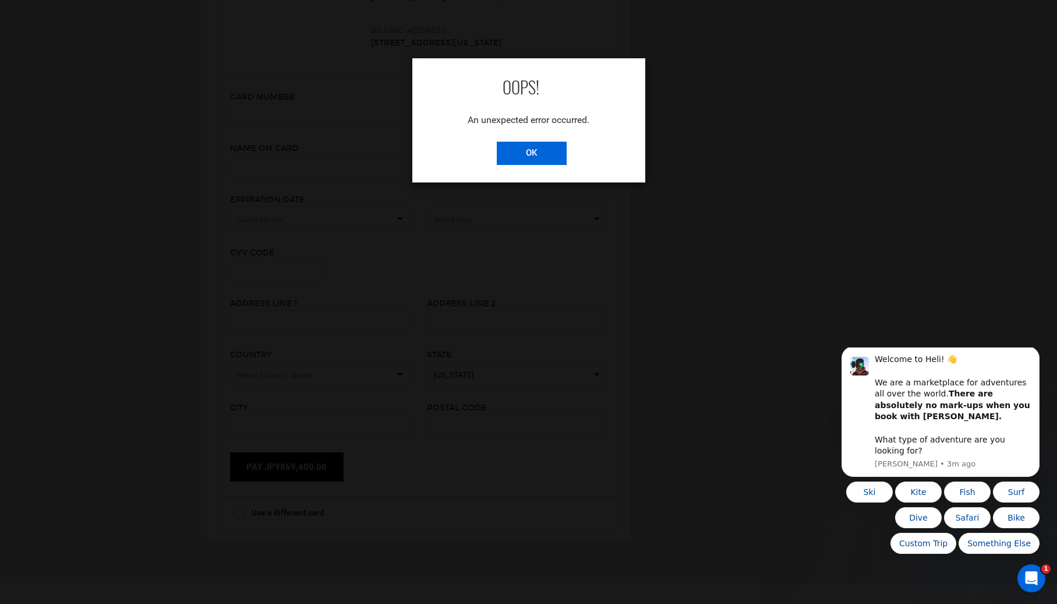
click at [542, 156] on input "OK" at bounding box center [532, 153] width 70 height 23
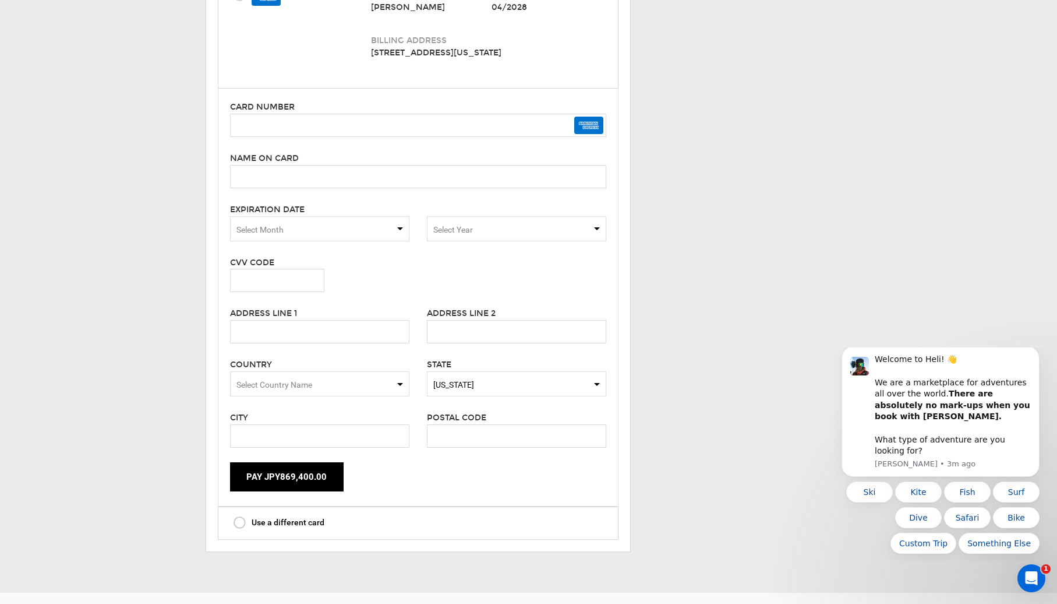
scroll to position [344, 0]
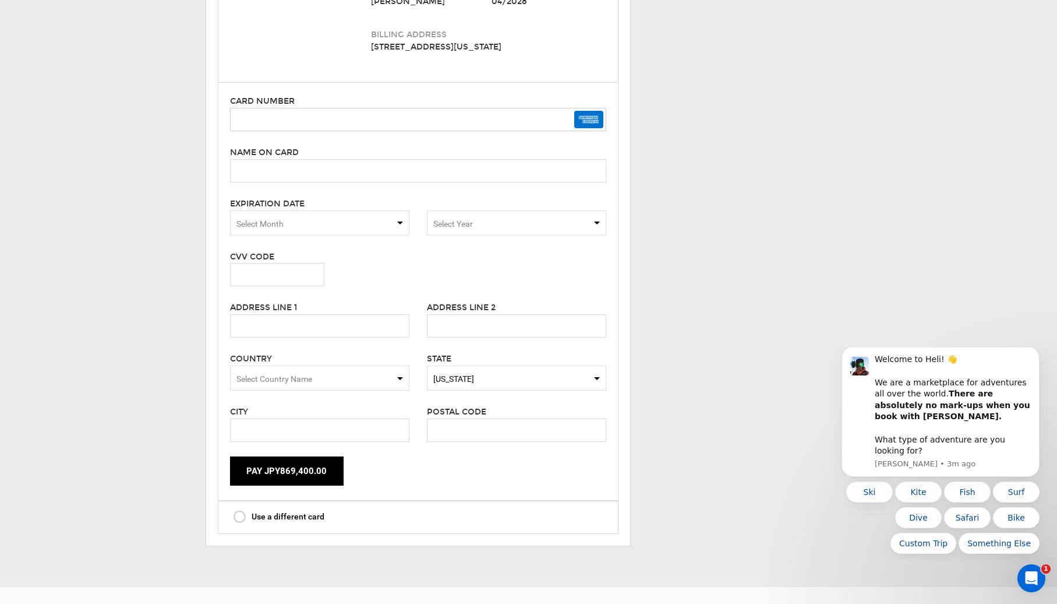
click at [485, 108] on input "text" at bounding box center [418, 119] width 376 height 23
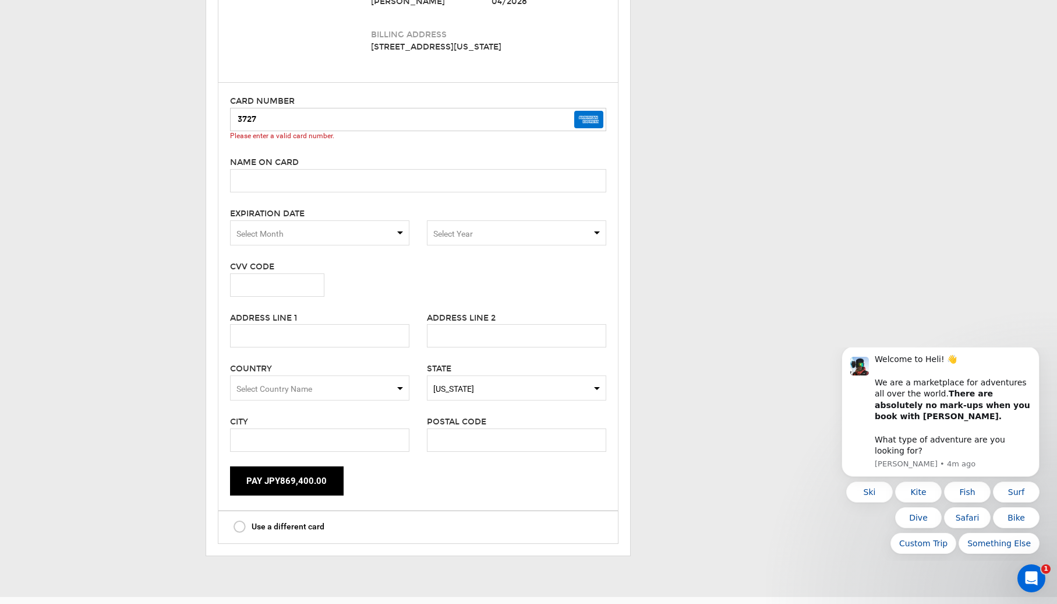
drag, startPoint x: 223, startPoint y: 103, endPoint x: 214, endPoint y: 103, distance: 8.7
click at [214, 103] on div "Credit/Debit Card *** 5027 Name on card [PERSON_NAME] Expiration Date 04/2028 B…" at bounding box center [418, 234] width 424 height 643
paste input "8 268394 05014"
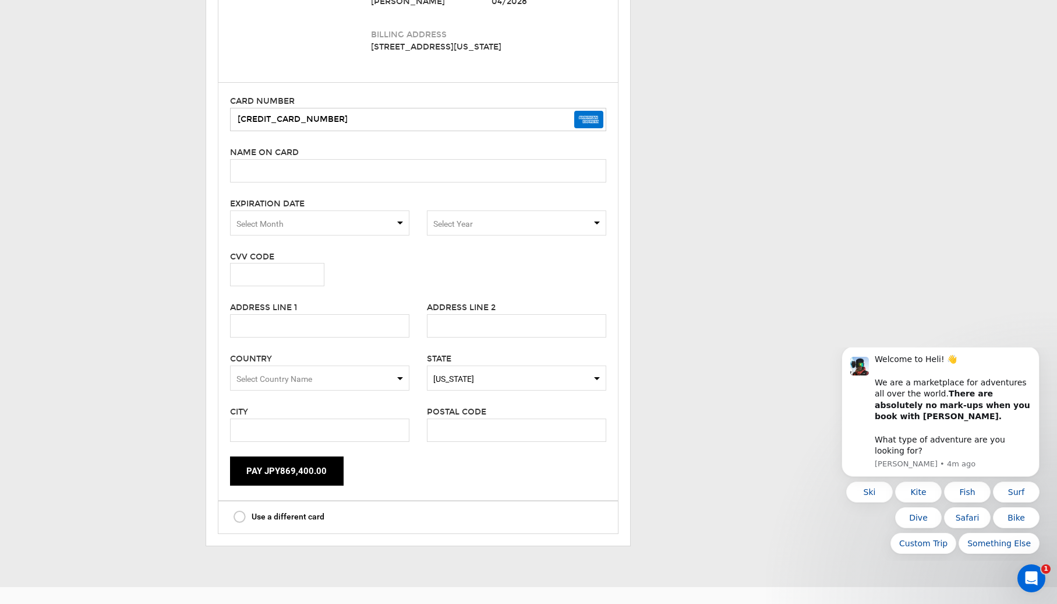
type input "[CREDIT_CARD_NUMBER]"
click at [313, 159] on input "text" at bounding box center [418, 170] width 376 height 23
type input "[PERSON_NAME]"
click at [258, 219] on span "Select Month" at bounding box center [260, 223] width 47 height 9
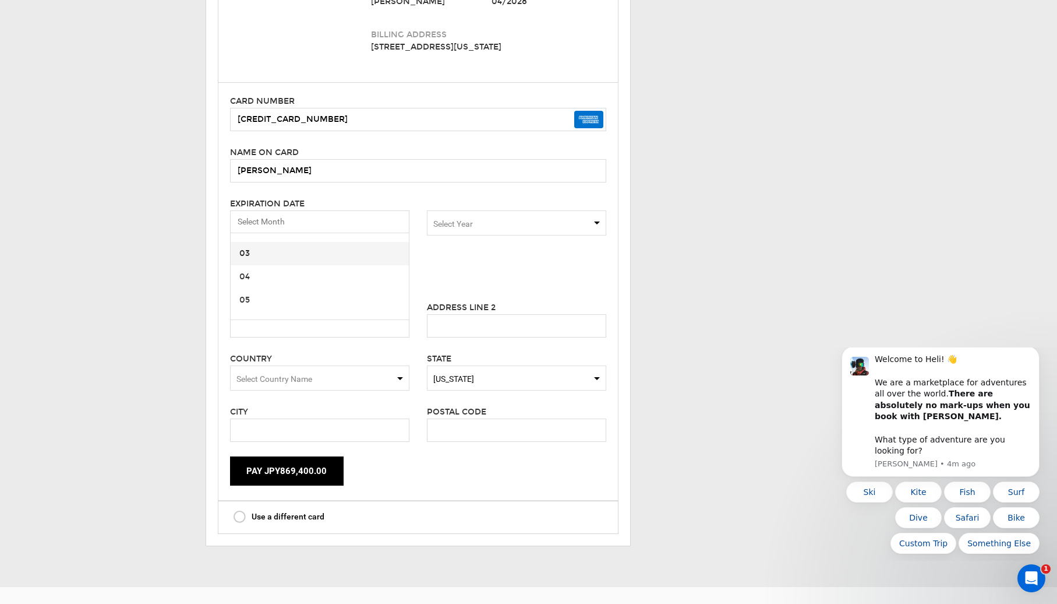
click at [276, 242] on span "03" at bounding box center [320, 253] width 178 height 23
click at [453, 210] on span "Select Year" at bounding box center [516, 222] width 179 height 25
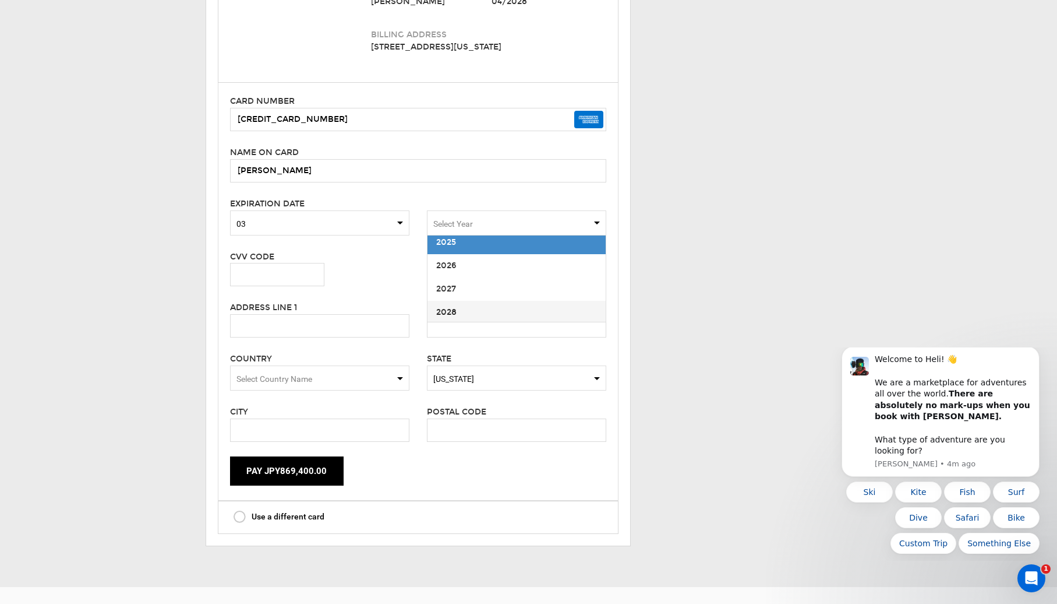
scroll to position [9, 0]
click at [464, 299] on span "2028" at bounding box center [517, 310] width 178 height 23
click at [288, 263] on input "text" at bounding box center [277, 274] width 94 height 23
type input "4307"
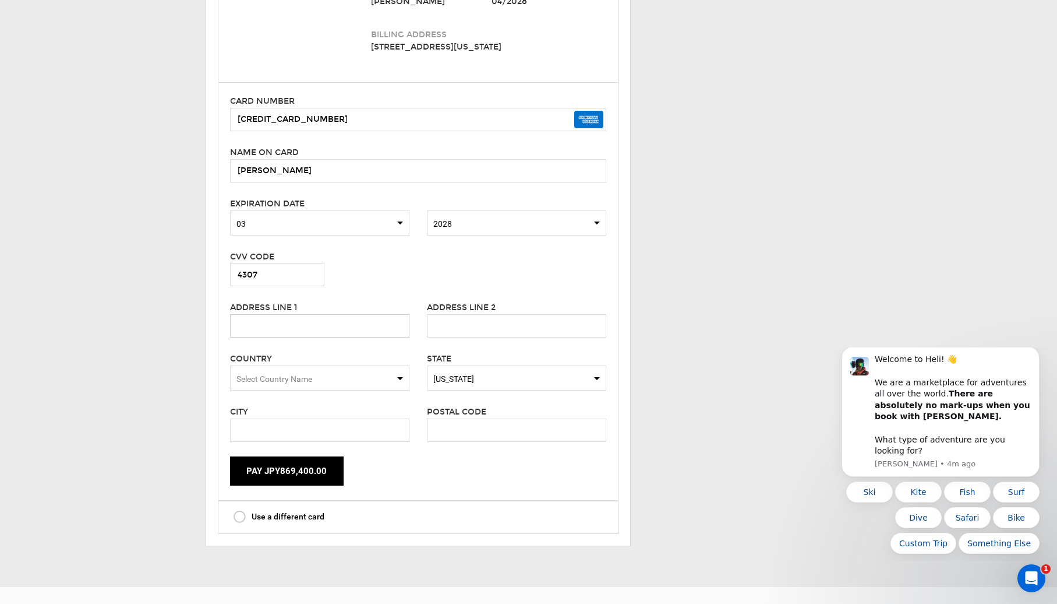
click at [280, 314] on input "text" at bounding box center [319, 325] width 179 height 23
type input "[STREET_ADDRESS][PERSON_NAME]"
click at [284, 365] on span "Select Country Name" at bounding box center [319, 377] width 179 height 25
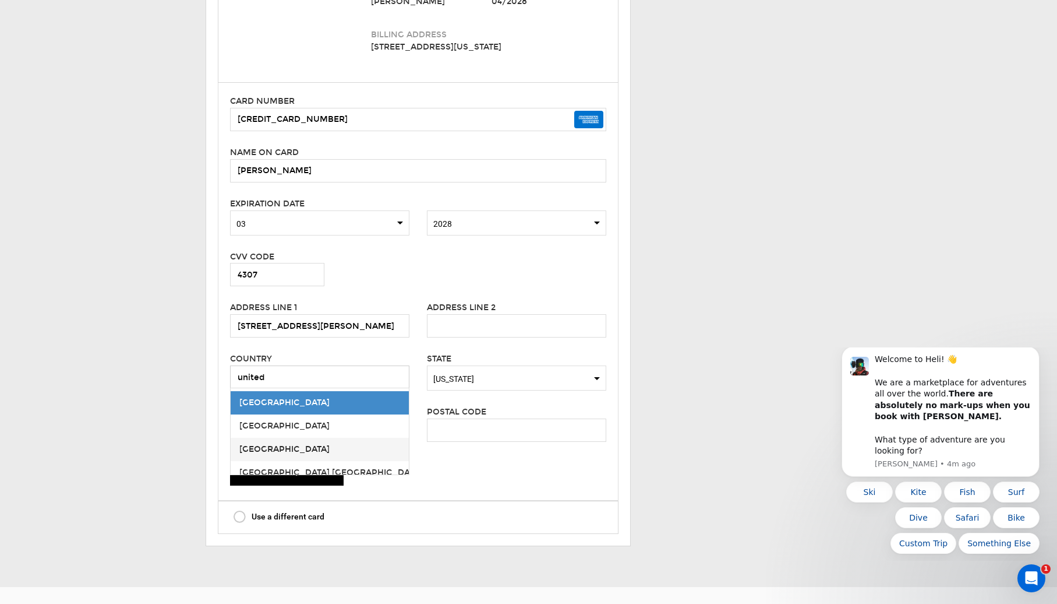
type input "united"
click at [282, 438] on span "[GEOGRAPHIC_DATA]" at bounding box center [320, 449] width 178 height 23
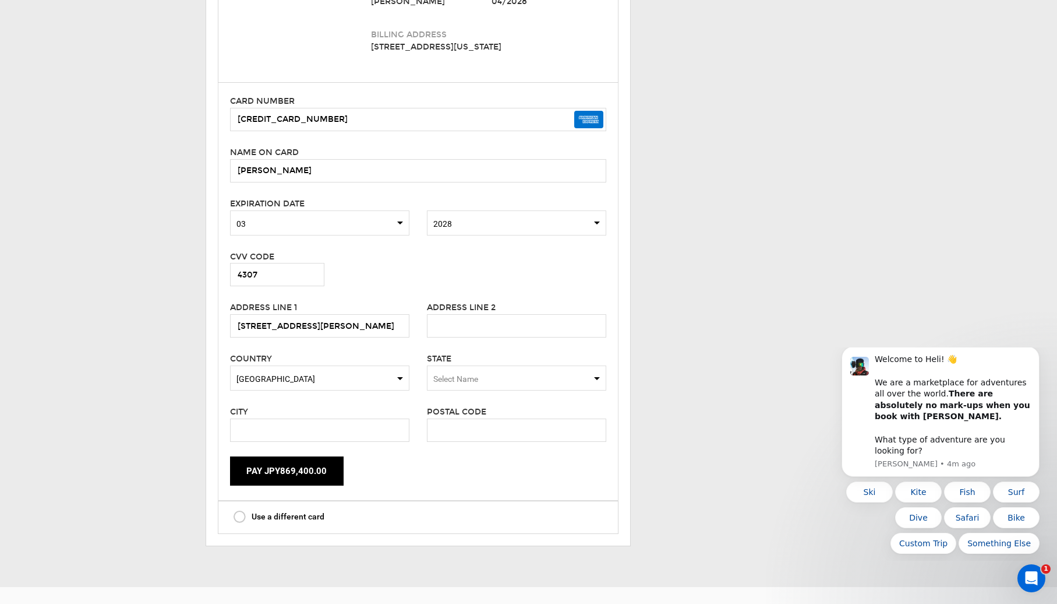
click at [467, 374] on span "Select Name" at bounding box center [455, 378] width 45 height 9
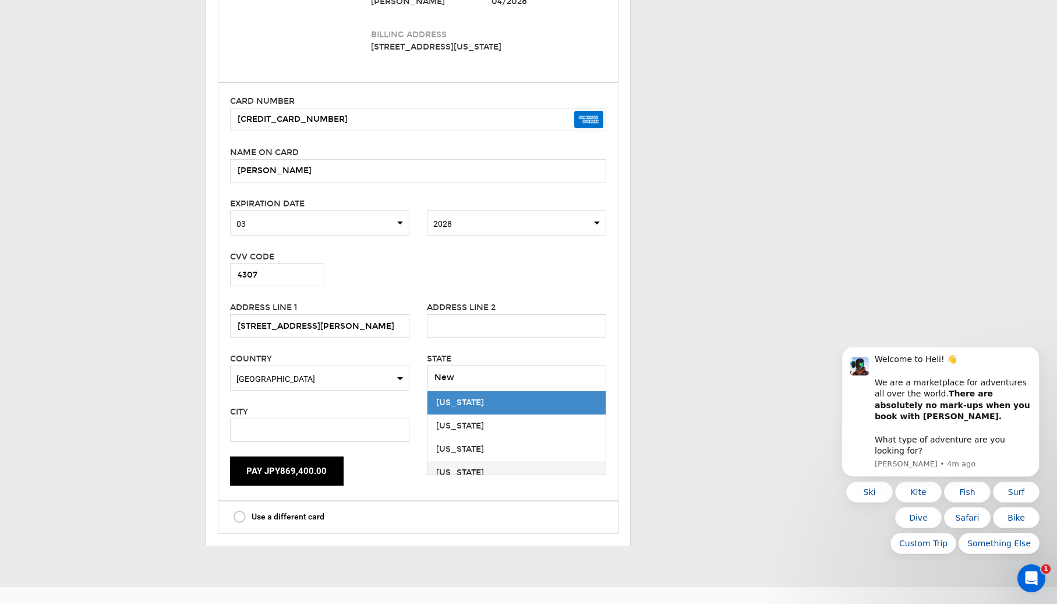
type input "New"
click at [470, 461] on span "[US_STATE]" at bounding box center [517, 472] width 178 height 23
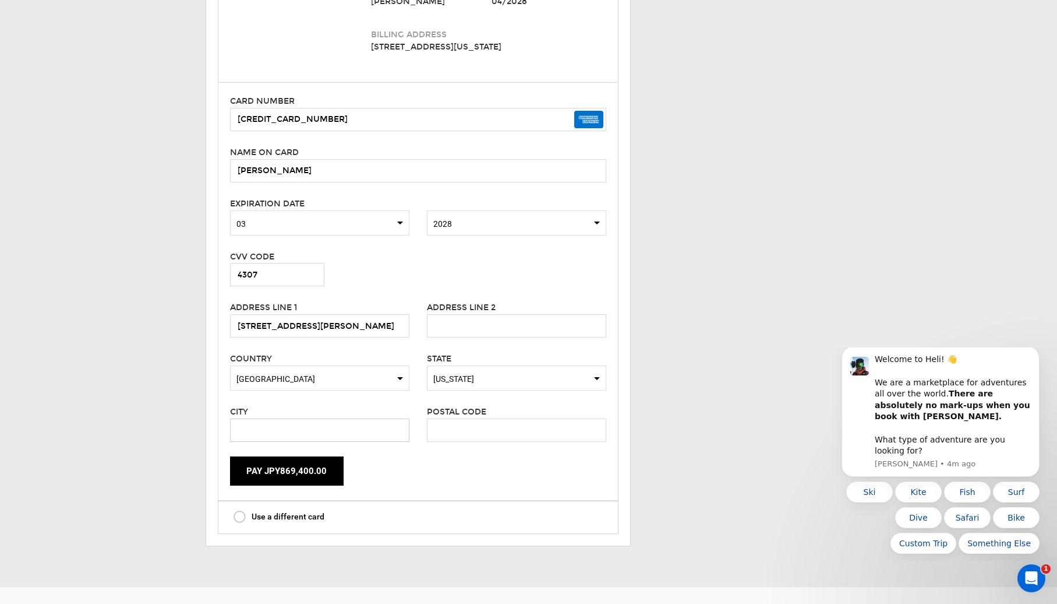
click at [345, 418] on input "text" at bounding box center [319, 429] width 179 height 23
type input "Rye"
click at [473, 418] on input "text" at bounding box center [516, 429] width 179 height 23
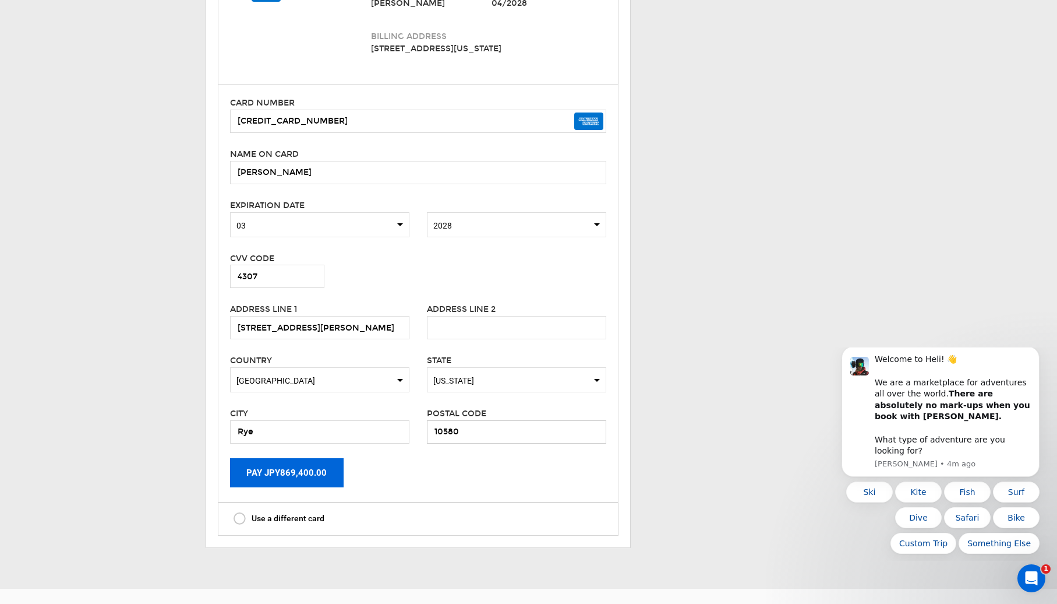
scroll to position [352, 0]
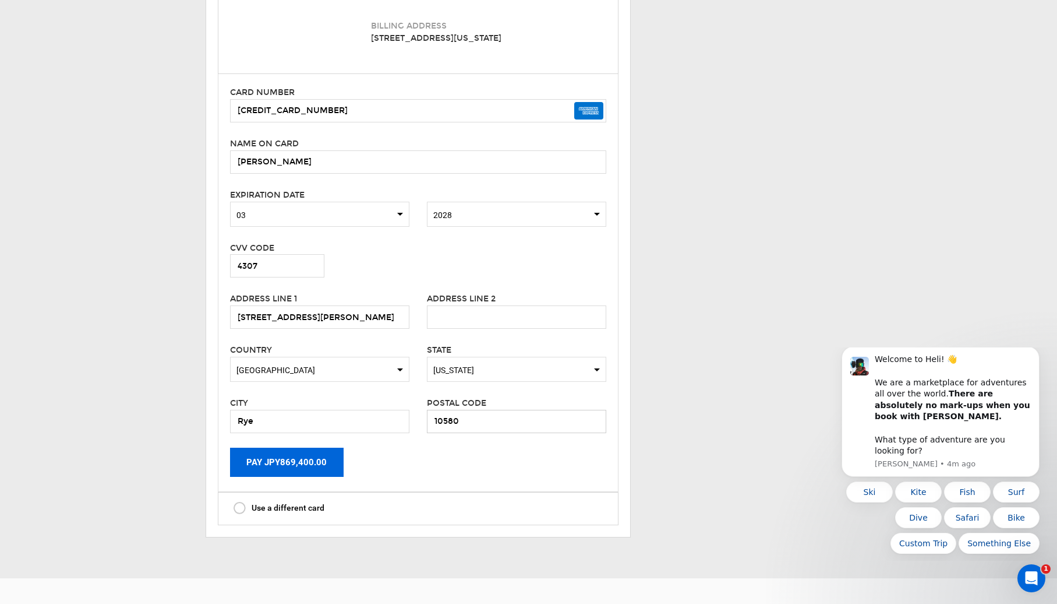
type input "10580"
click at [318, 451] on button "Pay JPY869,400.00" at bounding box center [287, 461] width 114 height 29
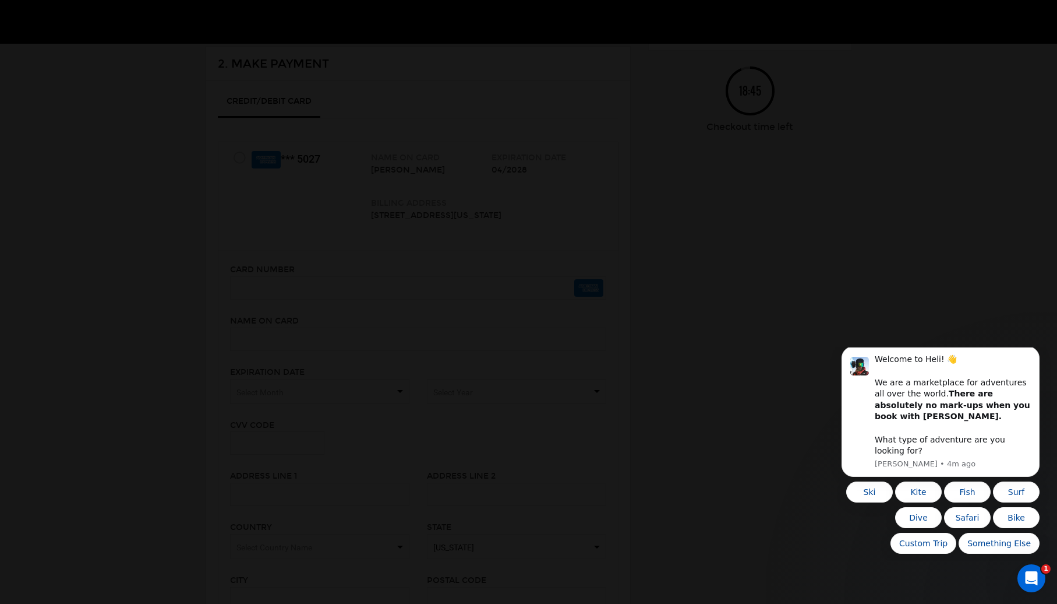
scroll to position [137, 0]
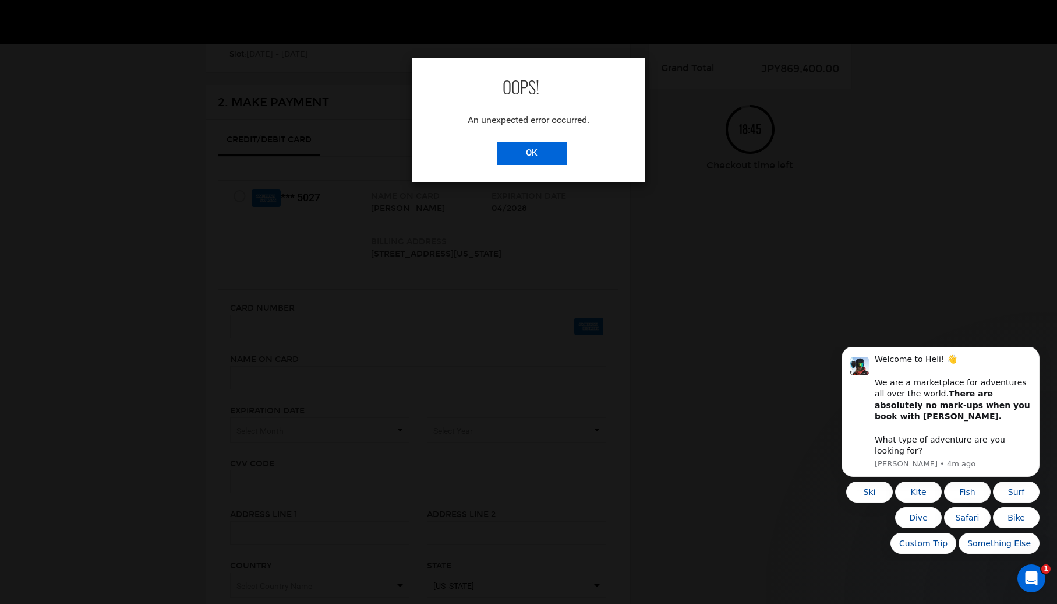
click at [552, 157] on input "OK" at bounding box center [532, 153] width 70 height 23
